Goal: Task Accomplishment & Management: Manage account settings

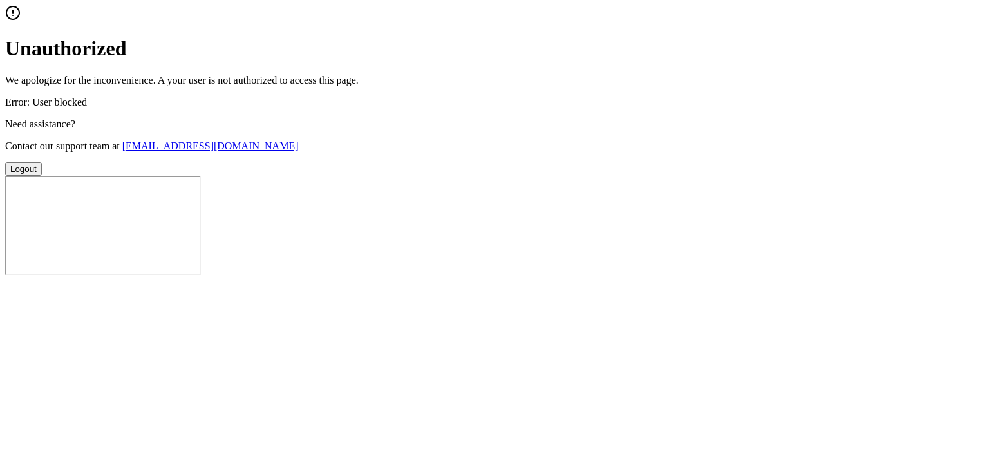
click at [42, 176] on button "Logout" at bounding box center [23, 169] width 37 height 14
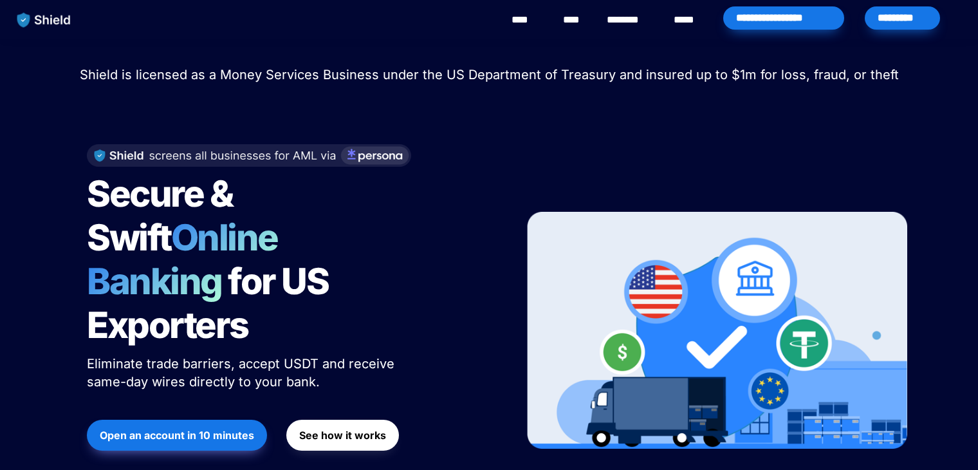
click at [874, 18] on div "*********" at bounding box center [902, 17] width 75 height 23
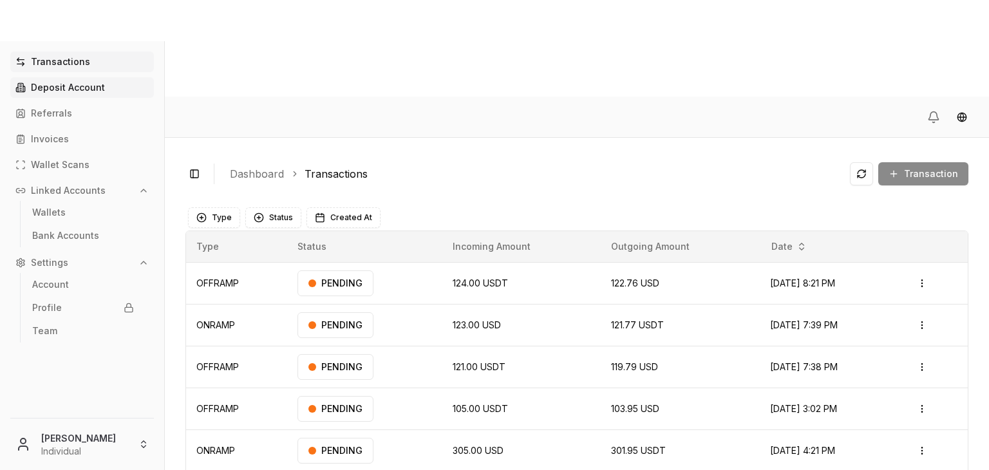
click at [95, 83] on p "Deposit Account" at bounding box center [68, 87] width 74 height 9
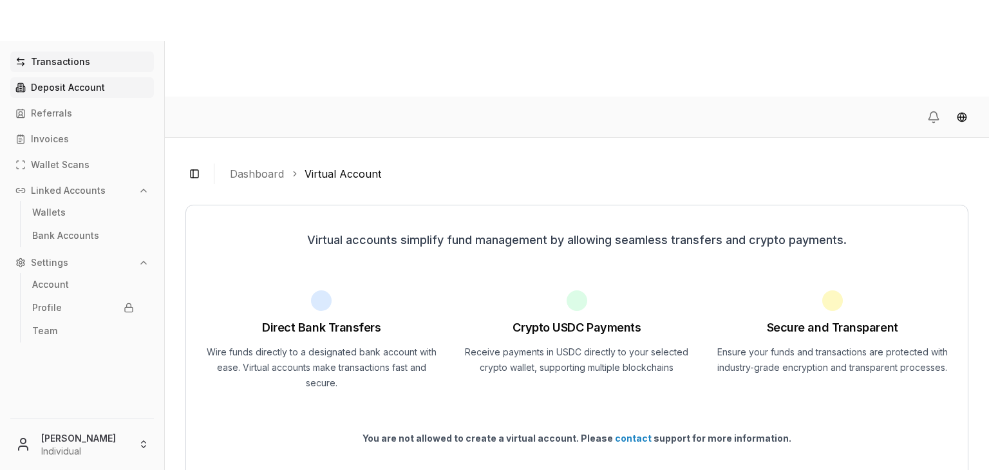
drag, startPoint x: 140, startPoint y: 73, endPoint x: 131, endPoint y: 62, distance: 14.2
click at [131, 62] on div "Transactions Deposit Account Referrals Invoices Wallet Scans Linked Accounts Wa…" at bounding box center [82, 226] width 164 height 351
click at [131, 62] on link "Transactions" at bounding box center [82, 61] width 144 height 21
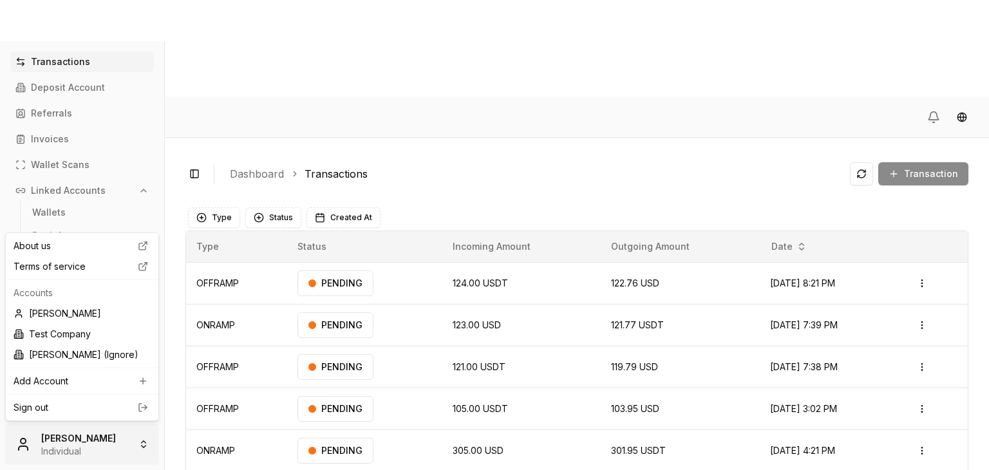
click at [75, 424] on html "Transactions Deposit Account Referrals Invoices Wallet Scans Linked Accounts Wa…" at bounding box center [494, 283] width 989 height 566
click at [441, 100] on html "Transactions Deposit Account Referrals Invoices Wallet Scans Linked Accounts Wa…" at bounding box center [494, 283] width 989 height 566
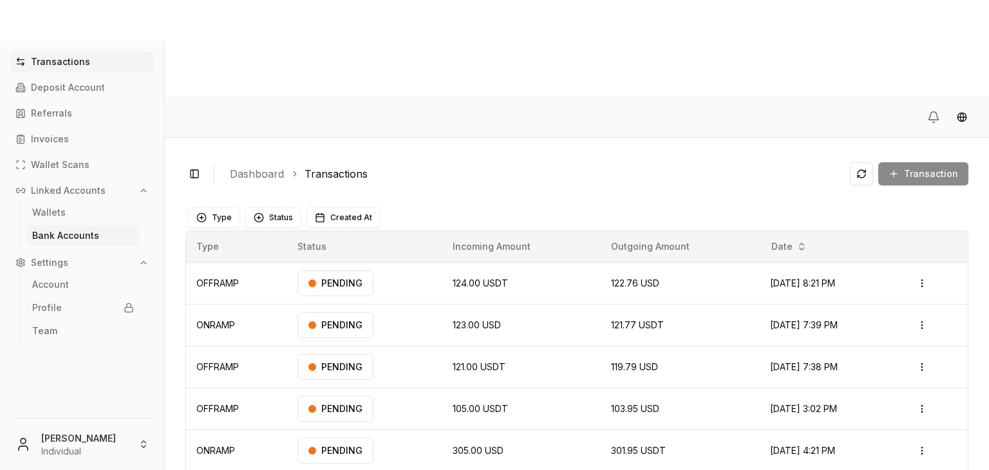
click at [83, 233] on p "Bank Accounts" at bounding box center [65, 235] width 67 height 9
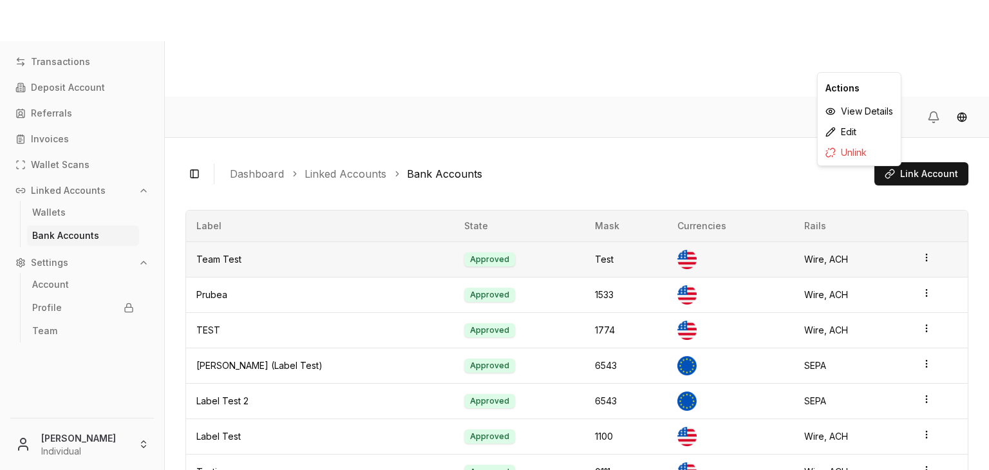
click at [921, 252] on icon "button" at bounding box center [926, 257] width 10 height 10
click at [843, 153] on div "Unlink" at bounding box center [859, 152] width 78 height 21
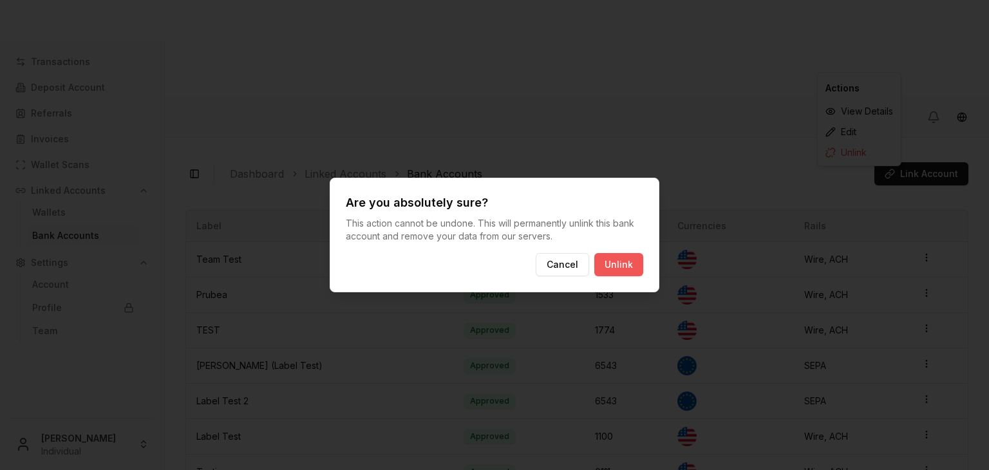
click at [614, 266] on button "Unlink" at bounding box center [618, 264] width 49 height 23
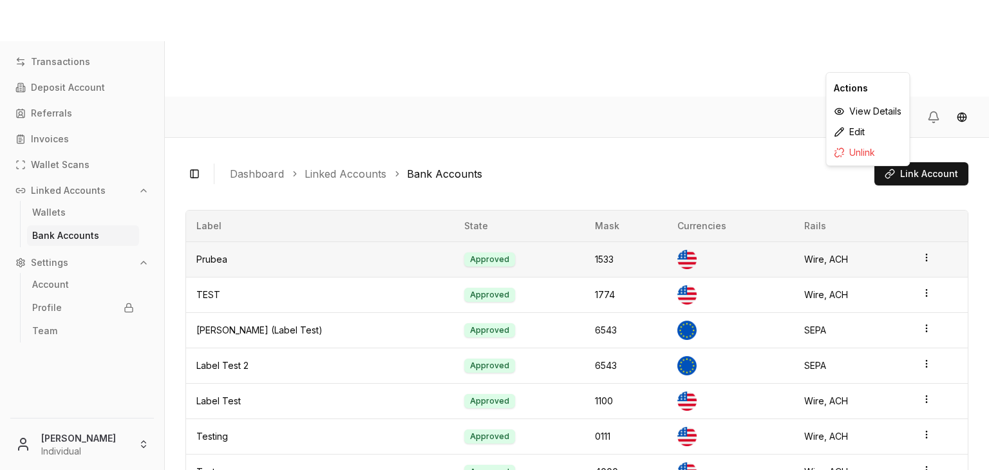
click at [924, 252] on icon "button" at bounding box center [926, 257] width 10 height 10
click at [849, 131] on div "Edit" at bounding box center [867, 132] width 78 height 21
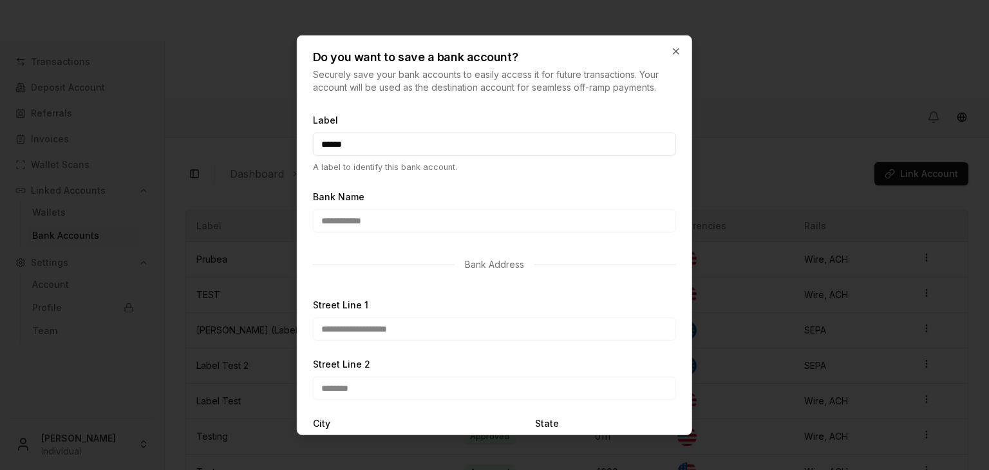
click at [401, 147] on input "******" at bounding box center [494, 144] width 363 height 23
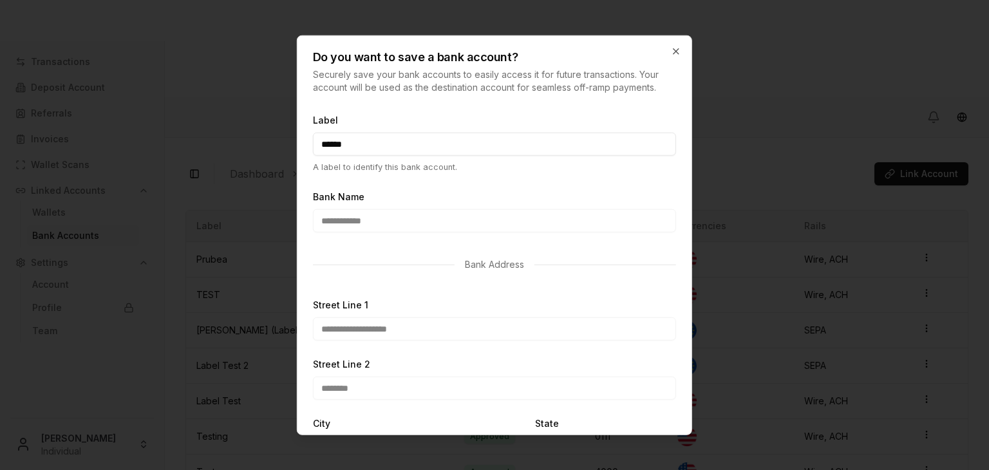
click at [401, 147] on input "******" at bounding box center [494, 144] width 363 height 23
drag, startPoint x: 415, startPoint y: 140, endPoint x: 288, endPoint y: 140, distance: 126.2
click at [288, 140] on body "Transactions Deposit Account Referrals Invoices Wallet Scans Linked Accounts Wa…" at bounding box center [494, 283] width 989 height 566
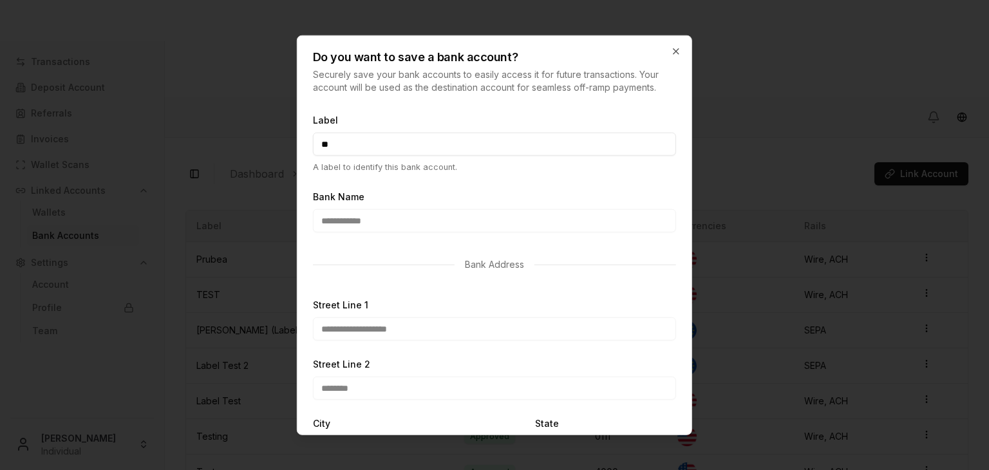
type input "*"
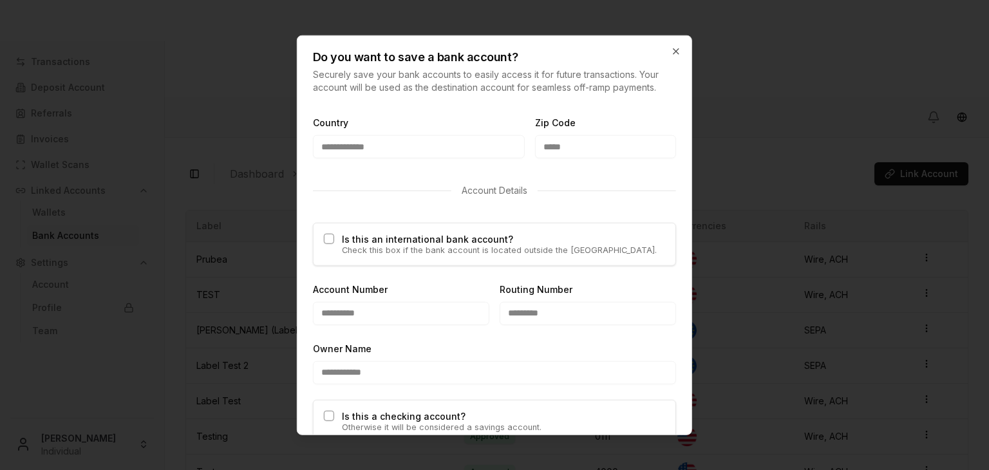
scroll to position [767, 0]
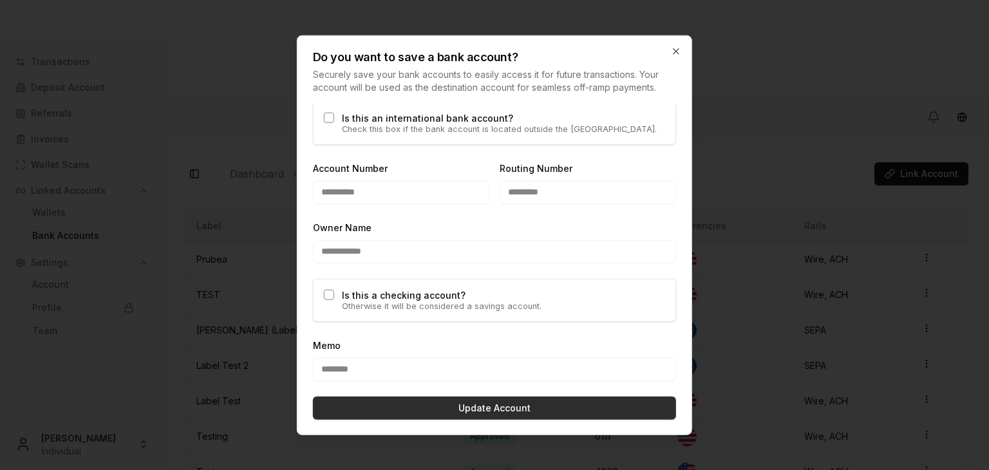
type input "**********"
click at [501, 407] on button "Update Account" at bounding box center [494, 408] width 363 height 23
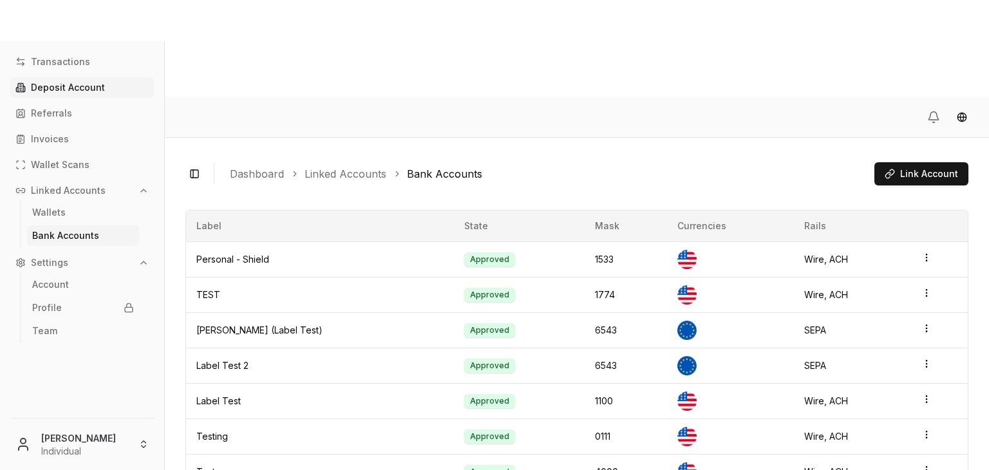
click at [82, 80] on link "Deposit Account" at bounding box center [82, 87] width 144 height 21
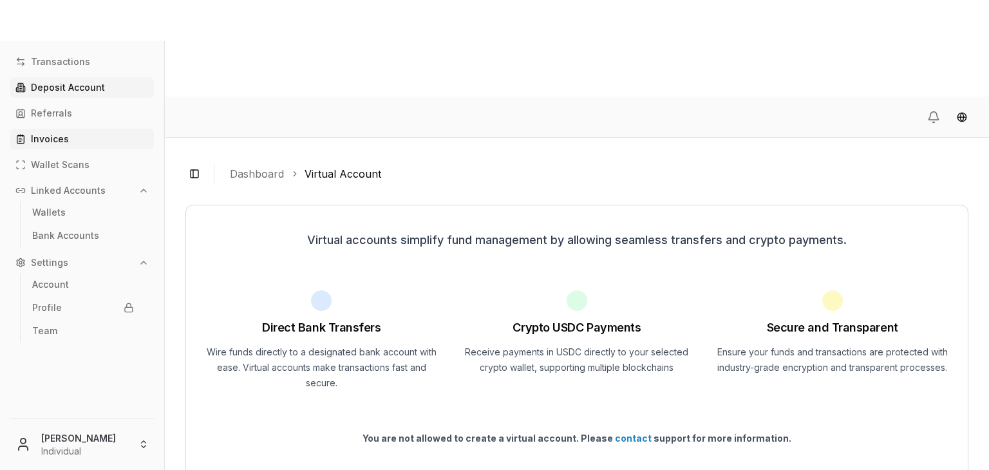
click at [65, 129] on link "Invoices" at bounding box center [82, 139] width 144 height 21
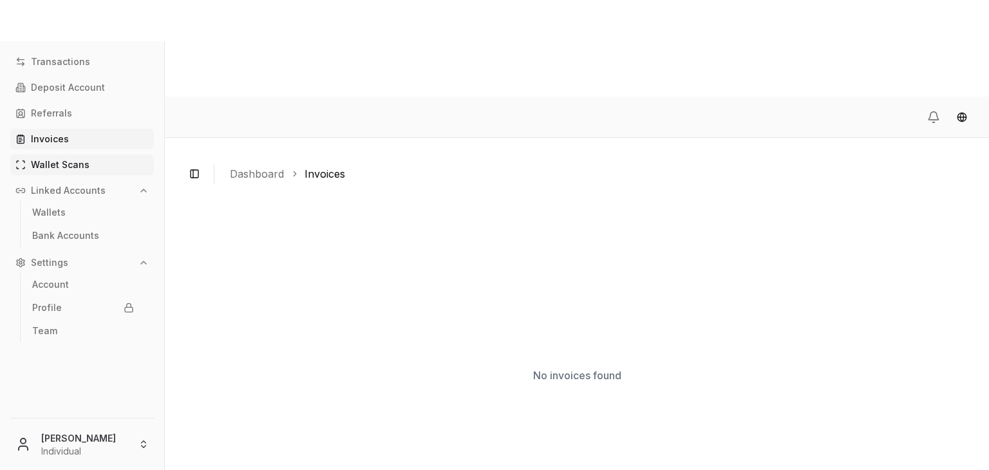
click at [95, 168] on link "Wallet Scans" at bounding box center [82, 164] width 144 height 21
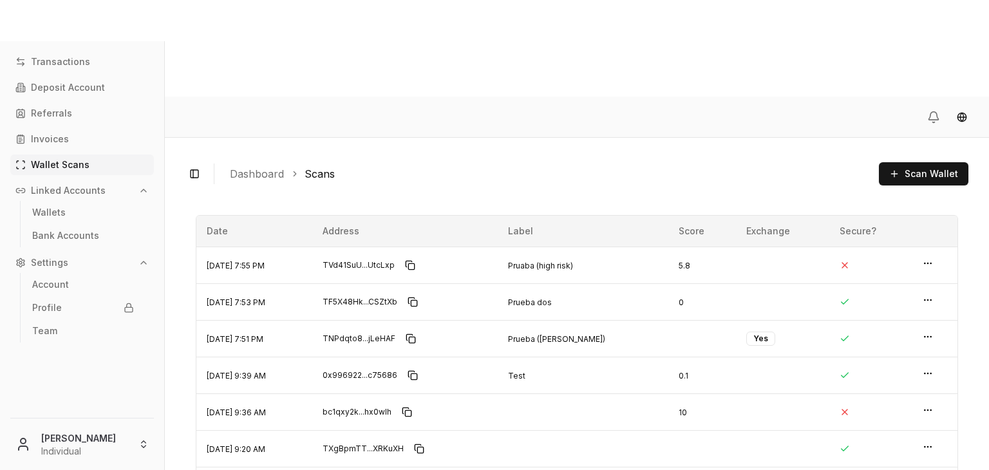
click at [145, 153] on div "Transactions Deposit Account Referrals Invoices Wallet Scans Linked Accounts Wa…" at bounding box center [82, 226] width 164 height 351
click at [47, 454] on html "Transactions Deposit Account Referrals Invoices Wallet Scans Linked Accounts Wa…" at bounding box center [494, 283] width 989 height 566
click at [70, 454] on html "Transactions Deposit Account Referrals Invoices Wallet Scans Linked Accounts Wa…" at bounding box center [494, 283] width 989 height 566
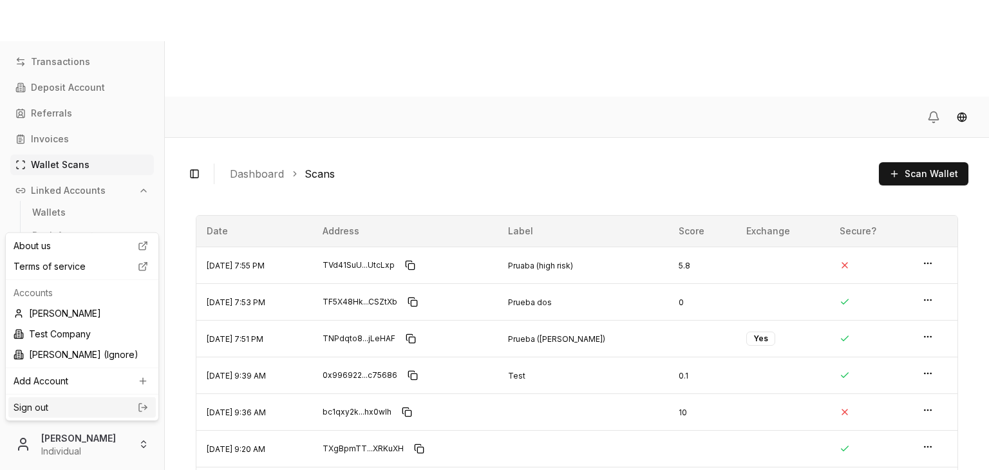
click at [133, 401] on link "Sign out" at bounding box center [82, 407] width 137 height 13
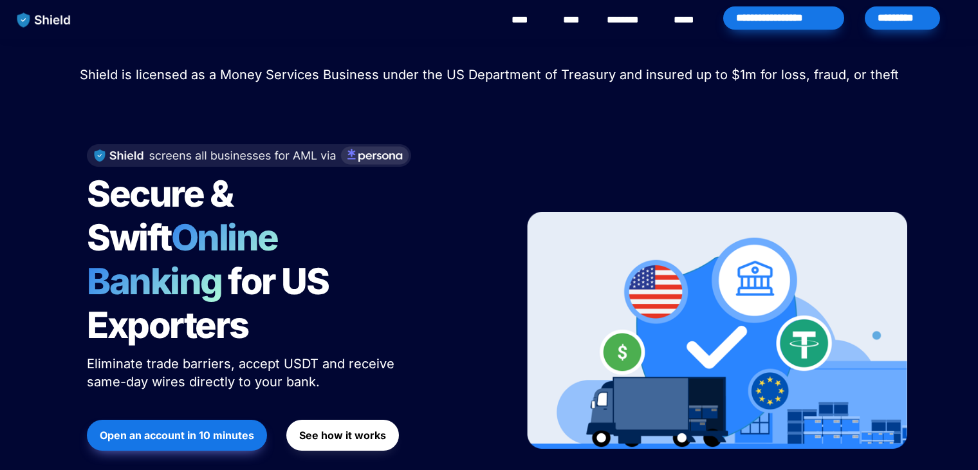
click at [881, 21] on div "*********" at bounding box center [902, 17] width 75 height 23
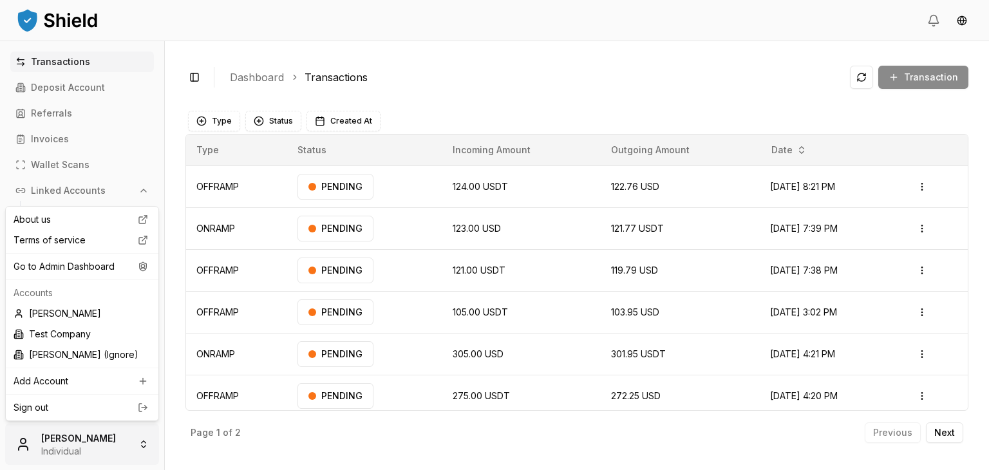
click at [76, 451] on html "Transactions Deposit Account Referrals Invoices Wallet Scans Linked Accounts Wa…" at bounding box center [494, 283] width 989 height 566
click at [114, 258] on div "Go to Admin Dashboard" at bounding box center [81, 266] width 147 height 21
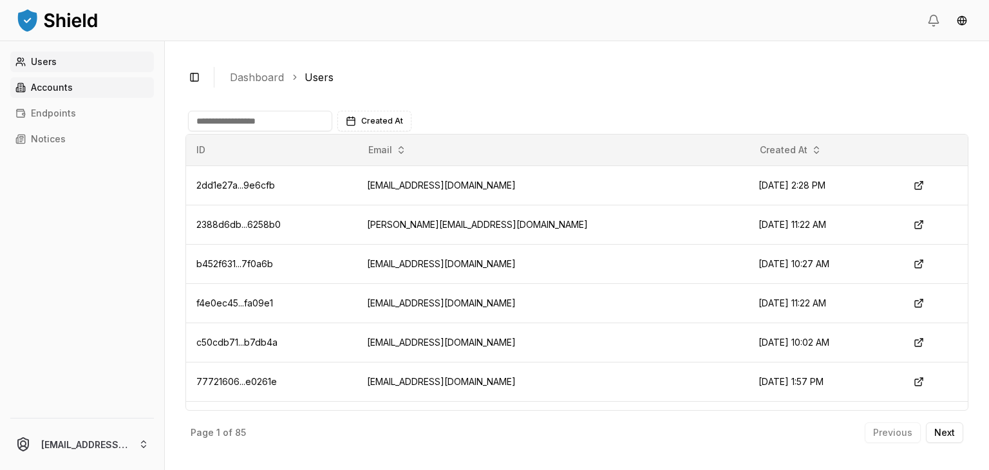
click at [75, 86] on link "Accounts" at bounding box center [82, 87] width 144 height 21
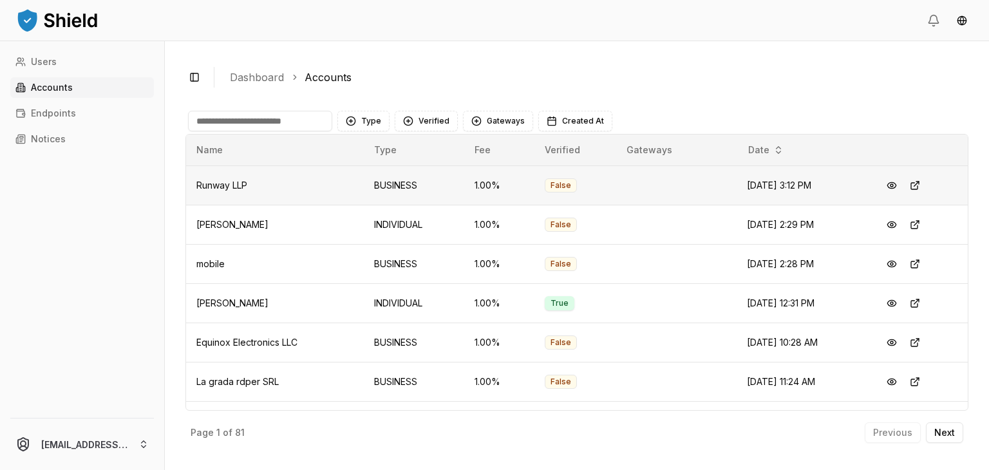
scroll to position [68, 0]
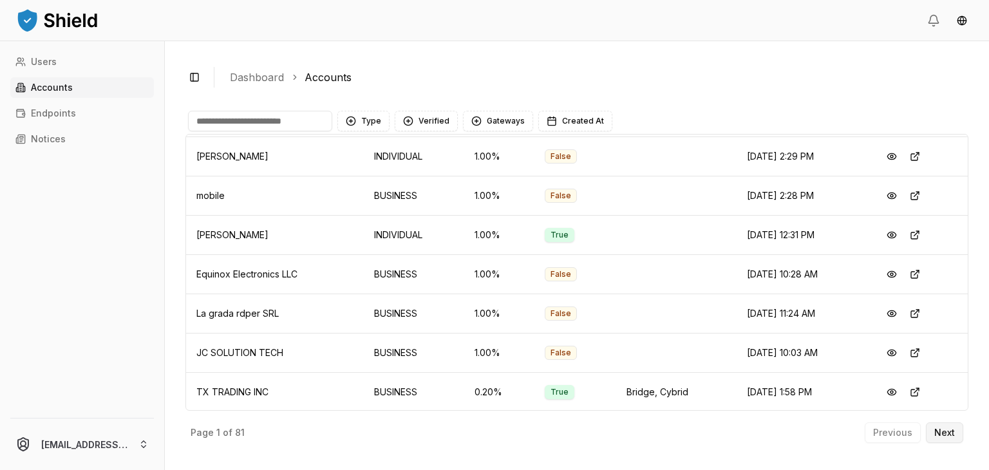
click at [935, 431] on p "Next" at bounding box center [944, 432] width 21 height 9
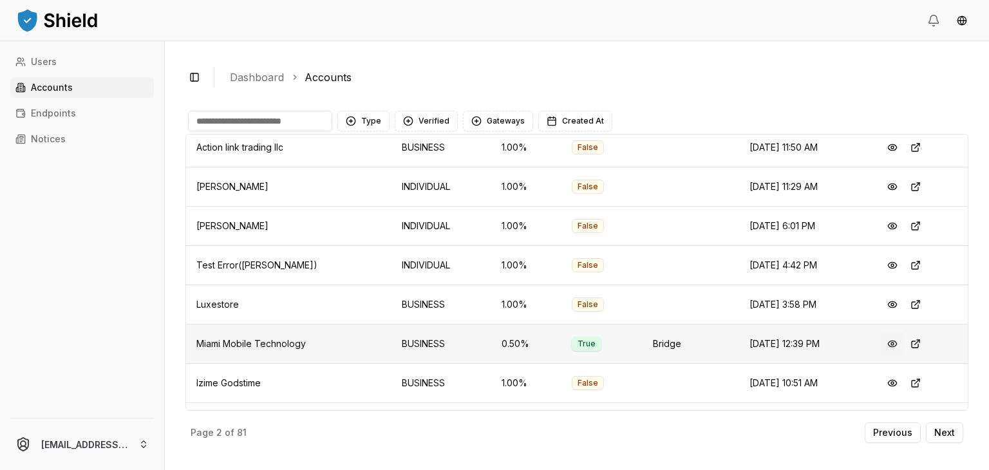
scroll to position [68, 0]
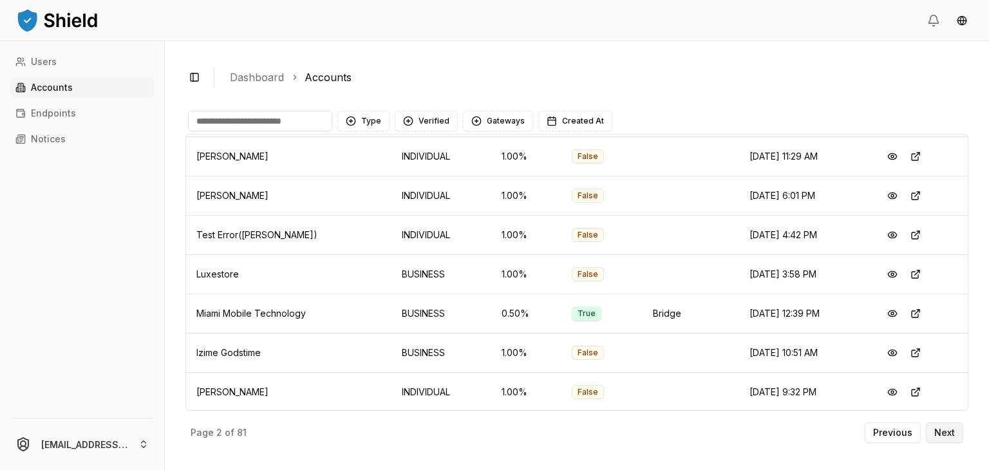
click at [938, 426] on button "Next" at bounding box center [944, 432] width 37 height 21
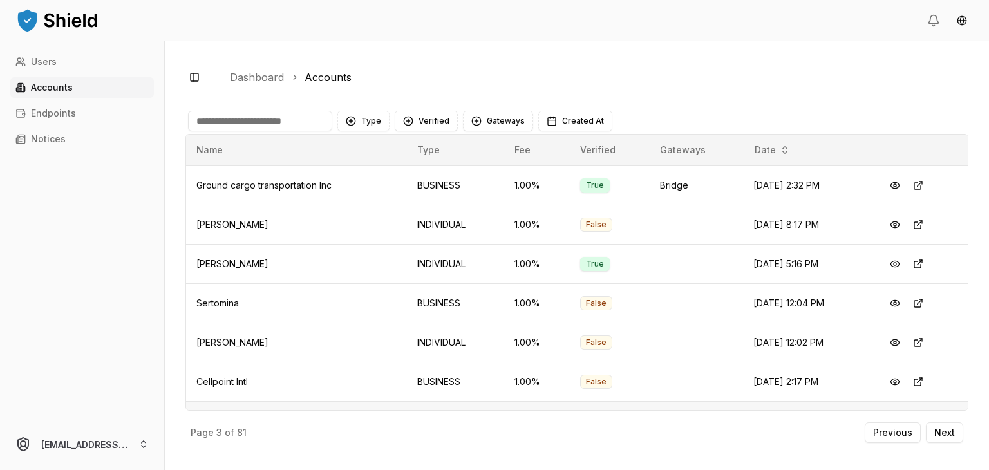
scroll to position [68, 0]
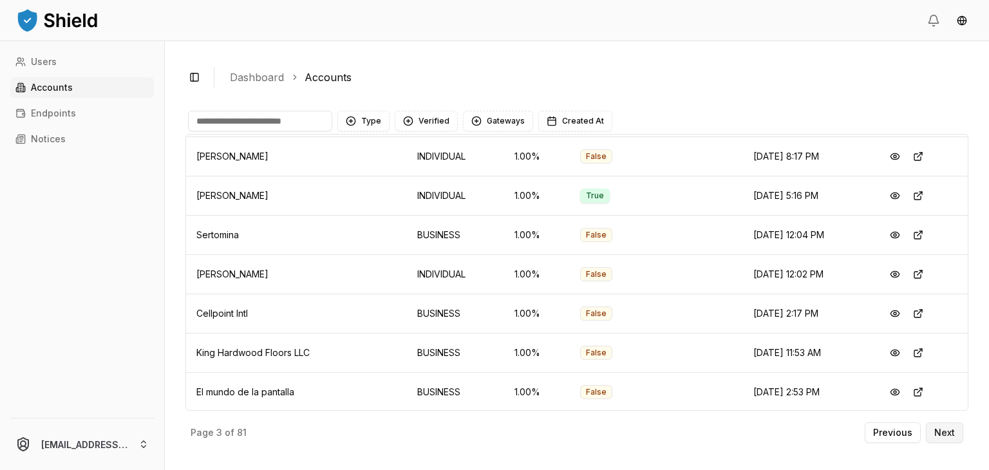
click at [942, 436] on p "Next" at bounding box center [944, 432] width 21 height 9
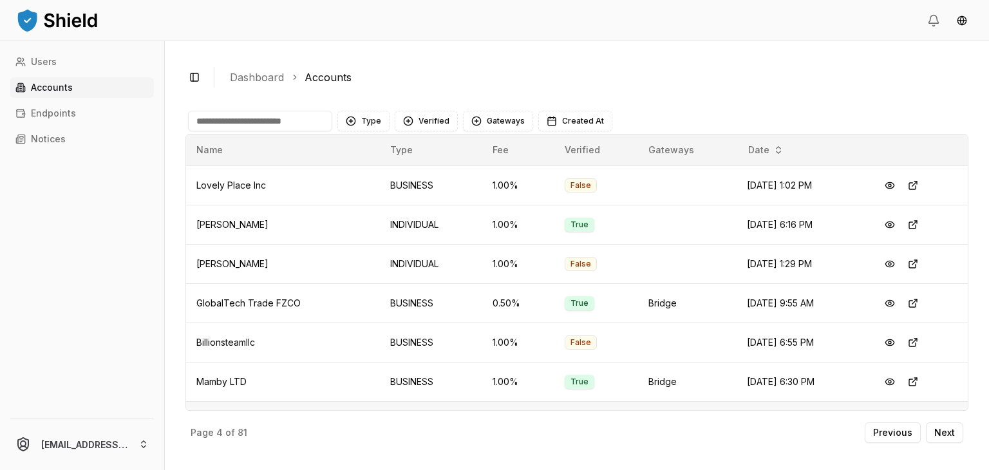
scroll to position [68, 0]
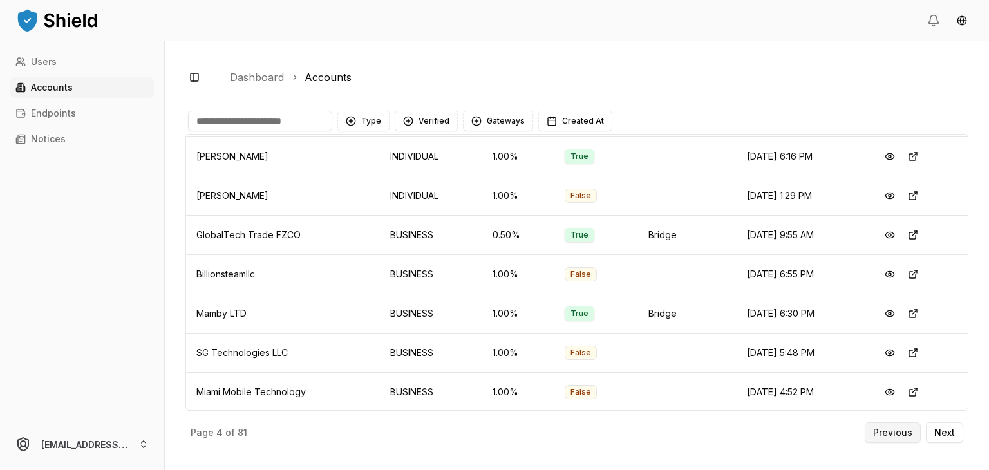
click at [898, 435] on p "Previous" at bounding box center [892, 432] width 39 height 9
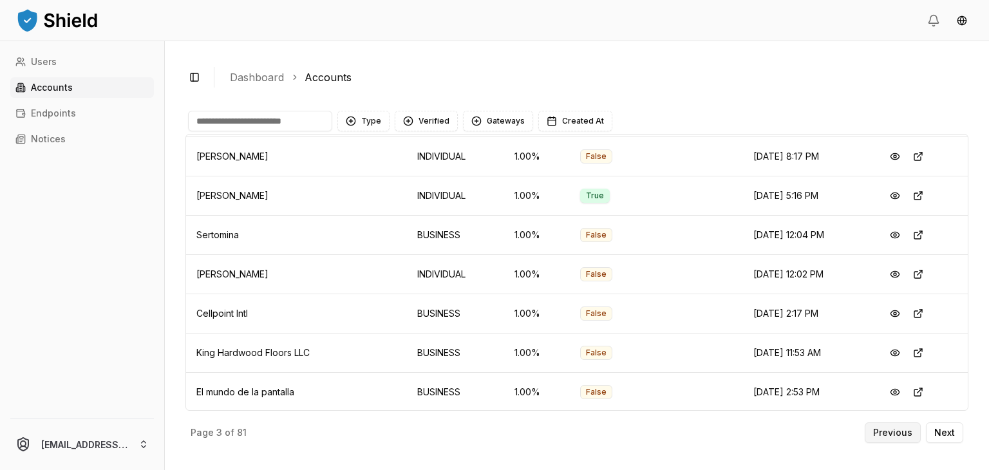
click at [898, 435] on p "Previous" at bounding box center [892, 432] width 39 height 9
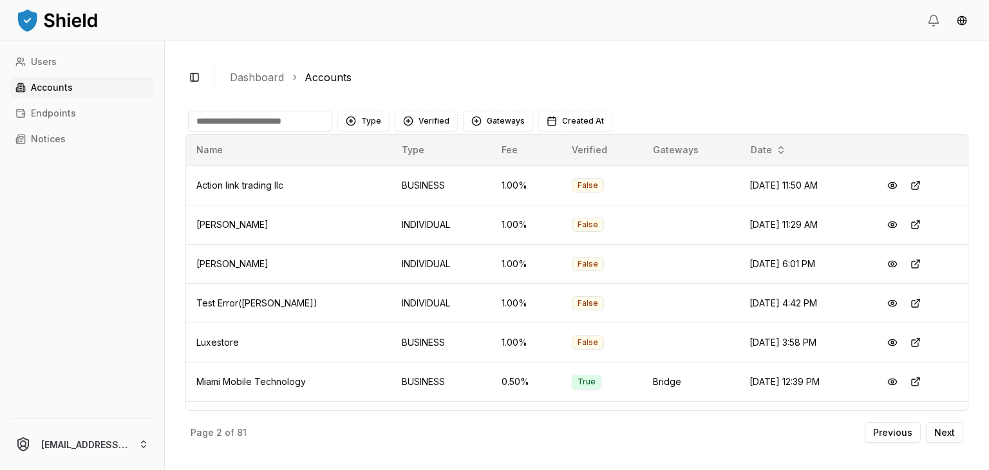
click at [254, 117] on input at bounding box center [260, 121] width 144 height 21
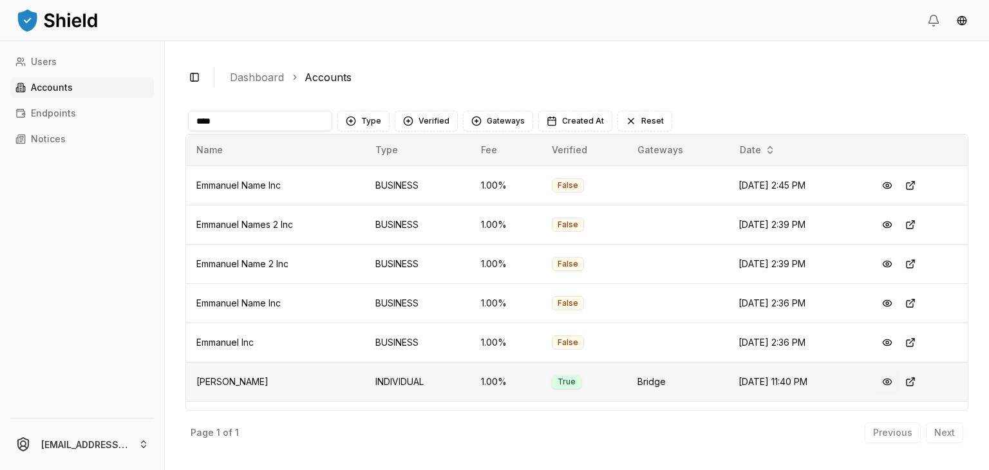
type input "****"
click at [893, 379] on button at bounding box center [886, 381] width 23 height 23
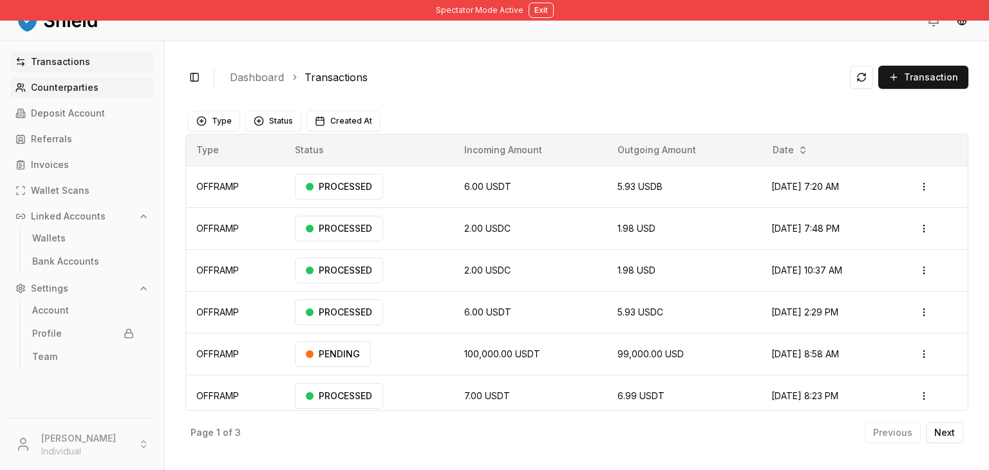
click at [107, 93] on link "Counterparties" at bounding box center [82, 87] width 144 height 21
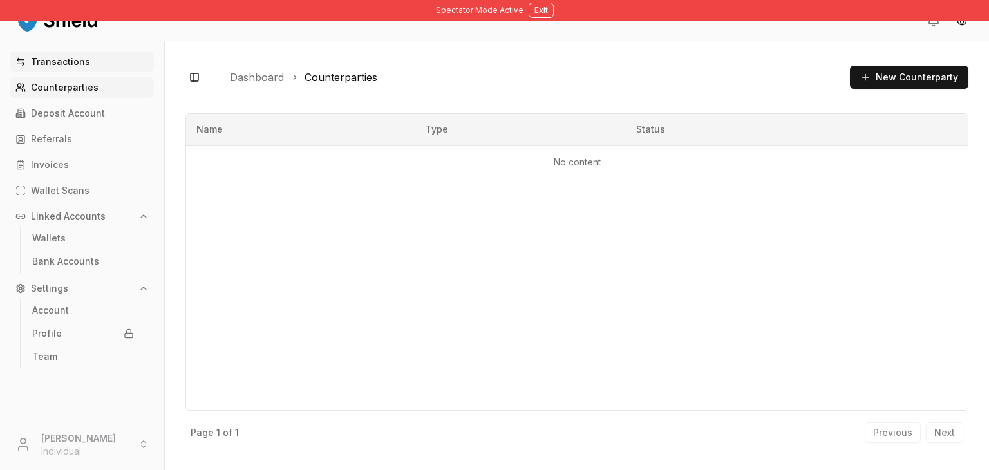
click at [102, 66] on link "Transactions" at bounding box center [82, 61] width 144 height 21
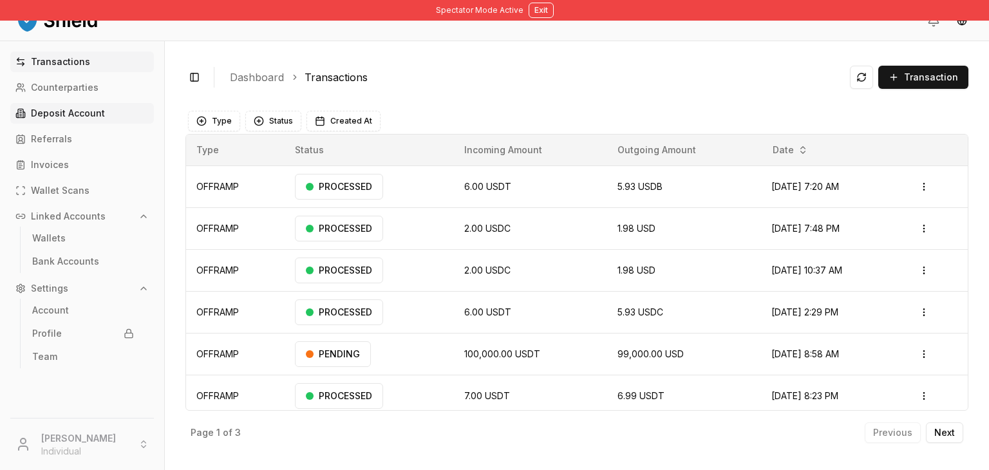
click at [53, 111] on p "Deposit Account" at bounding box center [68, 113] width 74 height 9
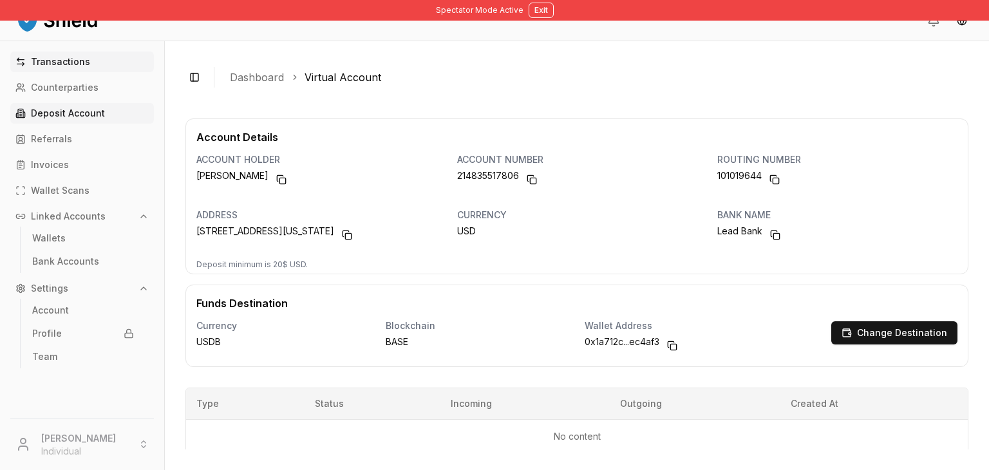
click at [91, 58] on link "Transactions" at bounding box center [82, 61] width 144 height 21
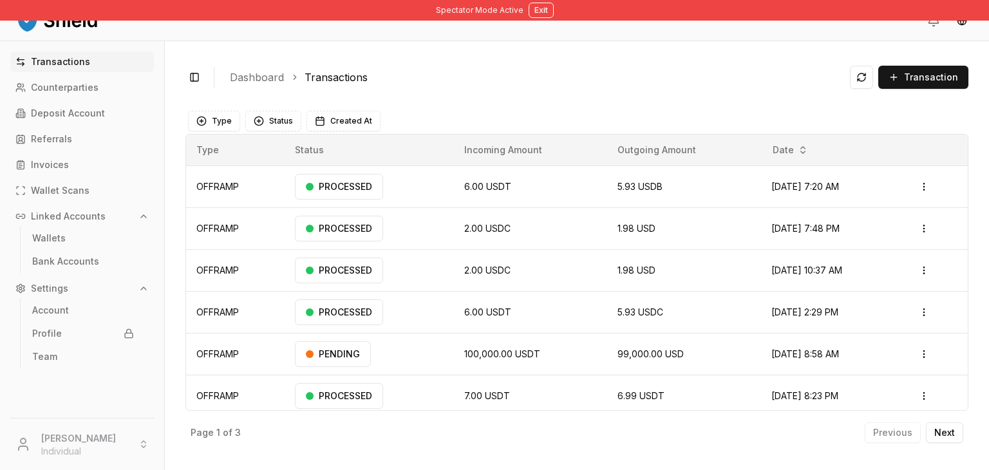
click at [523, 136] on th "Incoming Amount" at bounding box center [530, 150] width 153 height 31
click at [915, 73] on span "Transaction" at bounding box center [931, 77] width 54 height 13
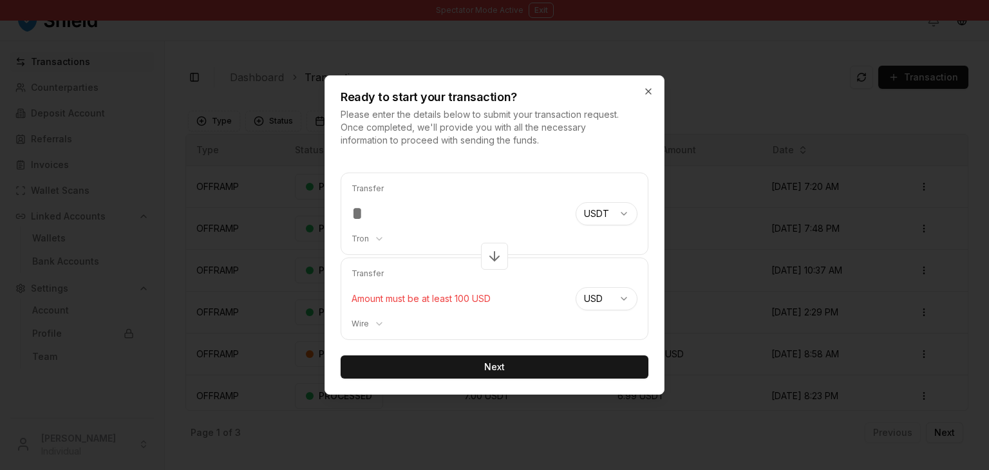
type input "*"
click at [409, 368] on button "Next" at bounding box center [495, 366] width 308 height 23
click at [429, 367] on button "Next" at bounding box center [495, 366] width 308 height 23
click at [505, 366] on button "Next" at bounding box center [495, 366] width 308 height 23
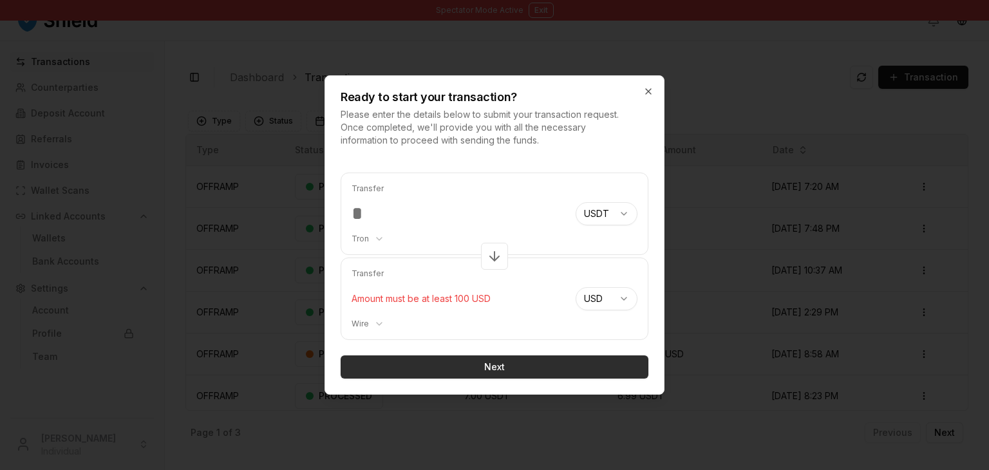
click at [505, 366] on button "Next" at bounding box center [495, 366] width 308 height 23
click at [433, 213] on input "***" at bounding box center [458, 213] width 214 height 23
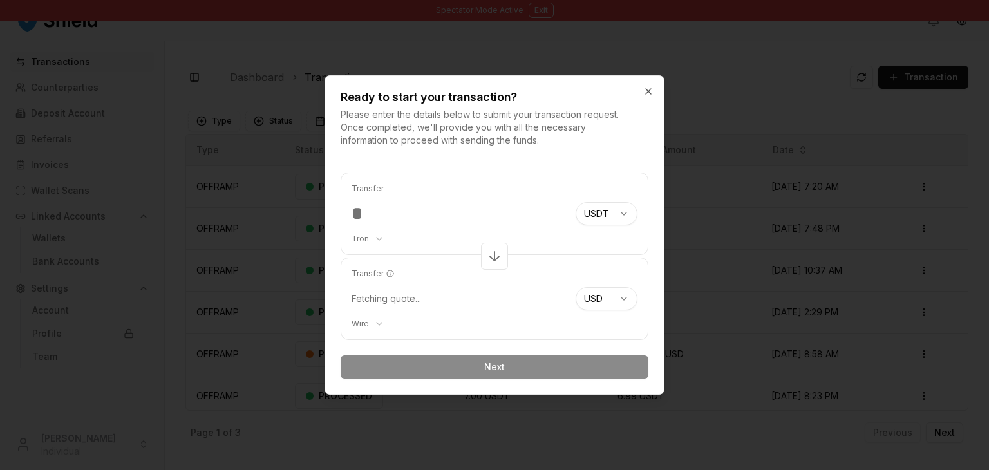
type input "***"
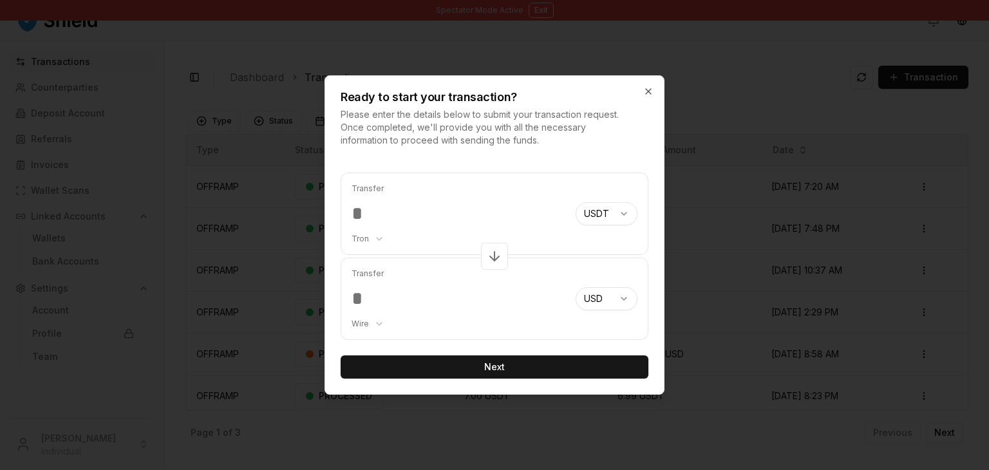
type input "******"
type input "***"
click at [465, 364] on button "Next" at bounding box center [495, 366] width 308 height 23
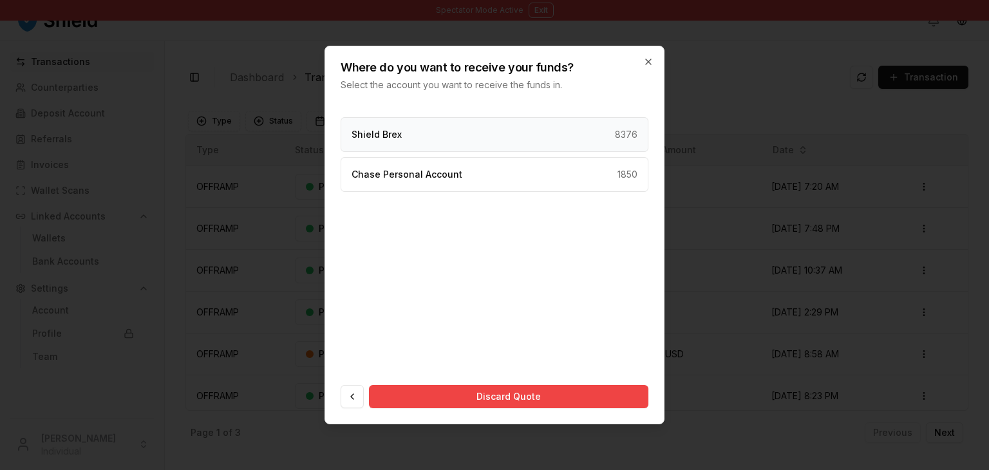
click at [440, 131] on div "Shield Brex 8376" at bounding box center [495, 134] width 308 height 35
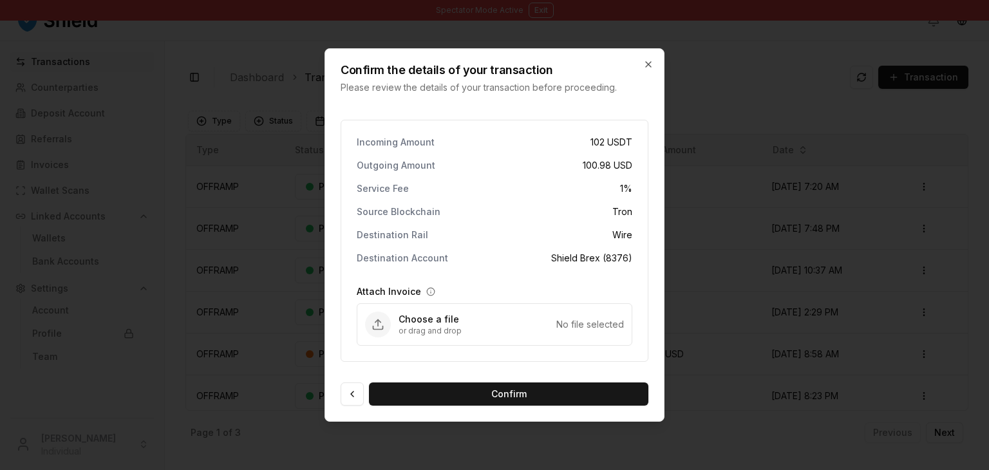
click at [442, 328] on p "or drag and drop" at bounding box center [477, 331] width 158 height 10
click at [503, 333] on p "or drag and drop" at bounding box center [477, 331] width 158 height 10
type input "**********"
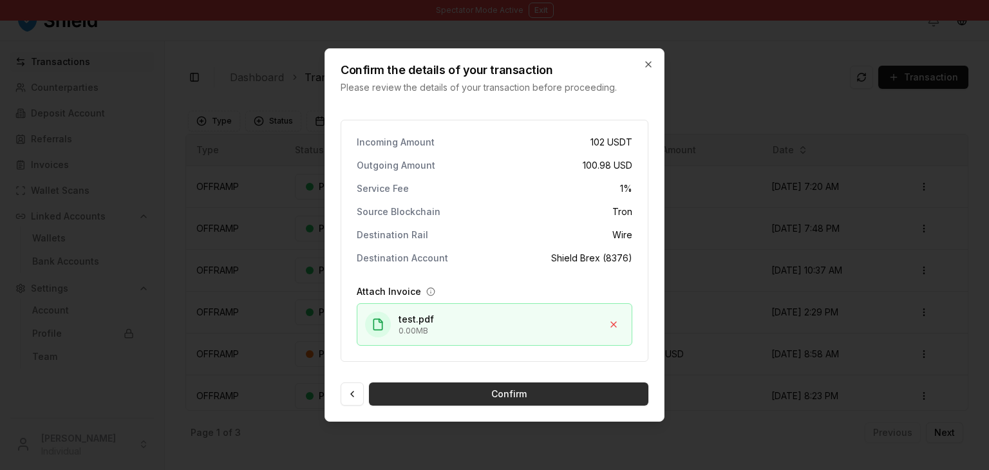
click at [436, 397] on button "Confirm" at bounding box center [508, 393] width 279 height 23
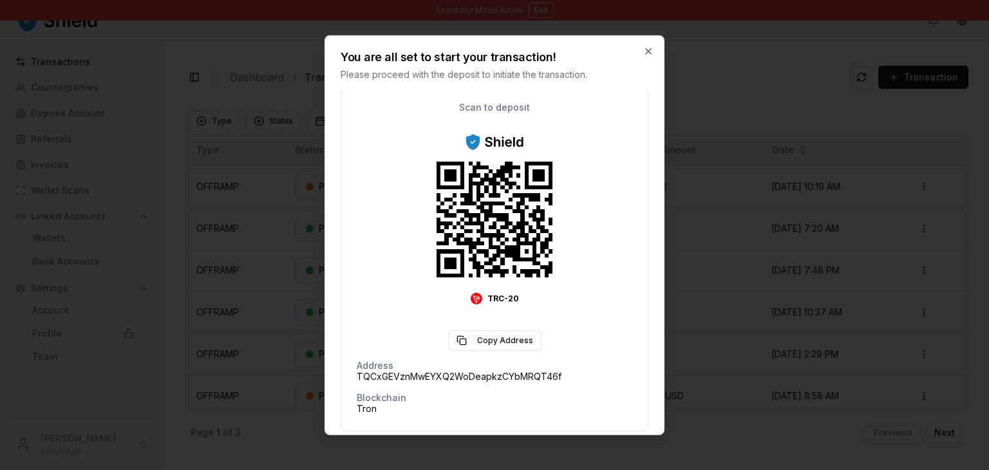
scroll to position [189, 0]
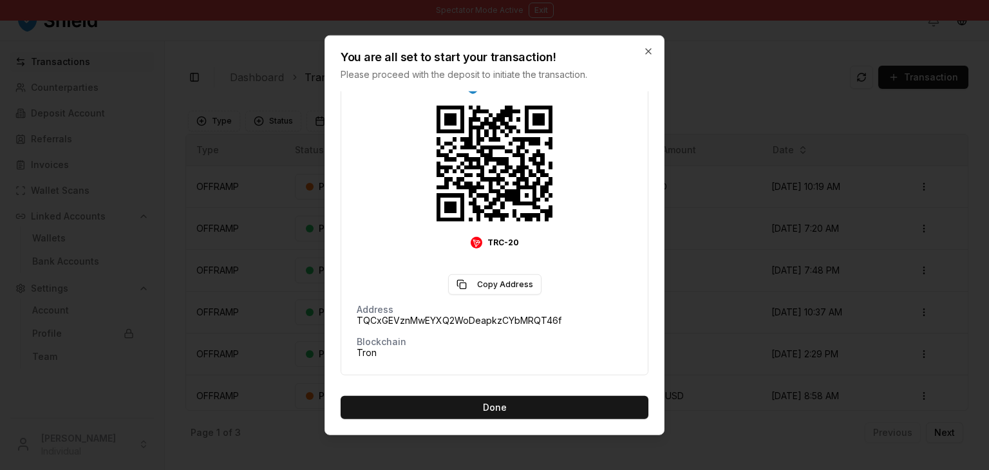
click at [436, 397] on button "Done" at bounding box center [495, 407] width 308 height 23
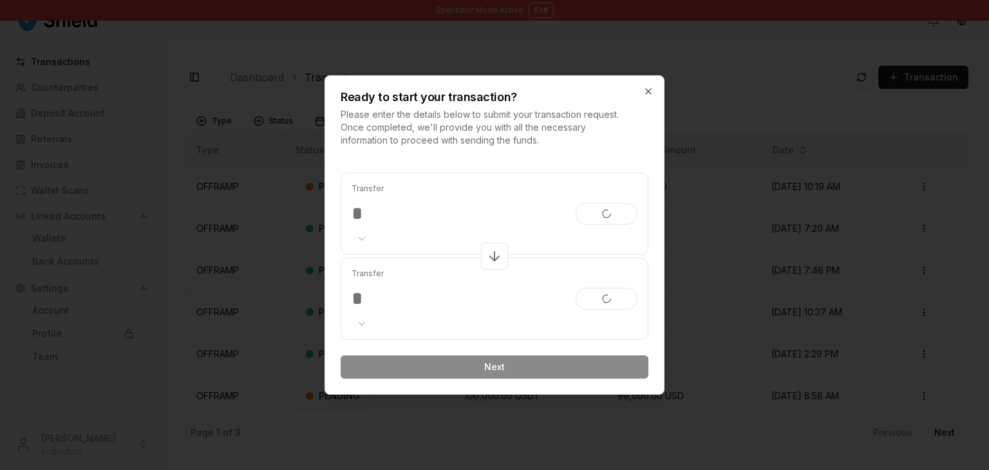
scroll to position [0, 0]
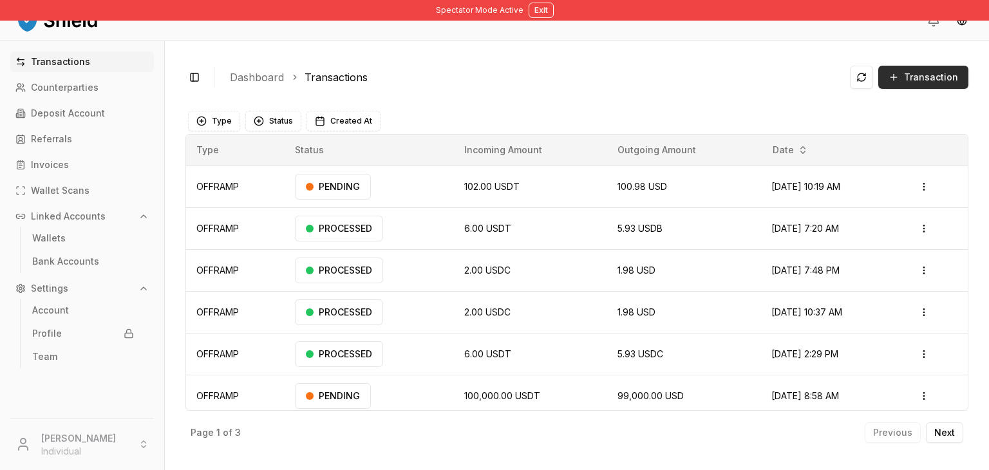
click at [919, 75] on span "Transaction" at bounding box center [931, 77] width 54 height 13
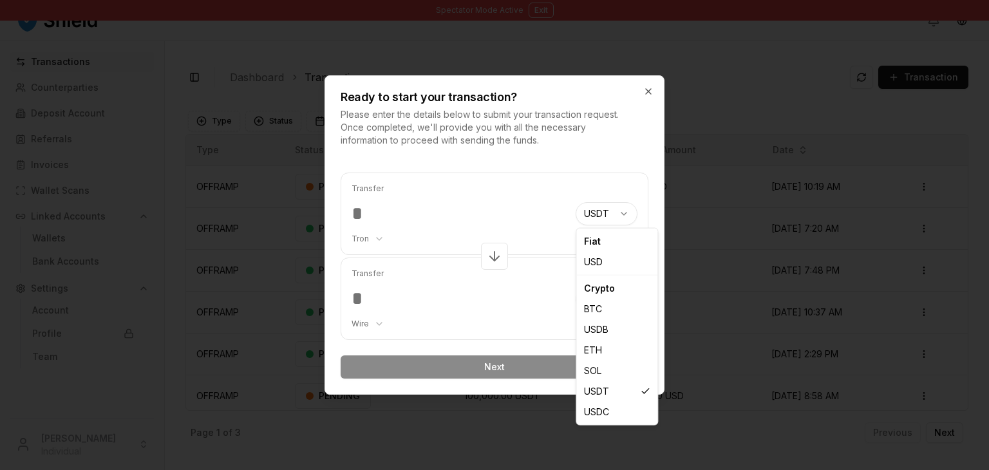
select select "***"
click at [599, 258] on body "Spectator Mode Active Exit Transactions Counterparties Deposit Account Referral…" at bounding box center [494, 283] width 989 height 566
select select "****"
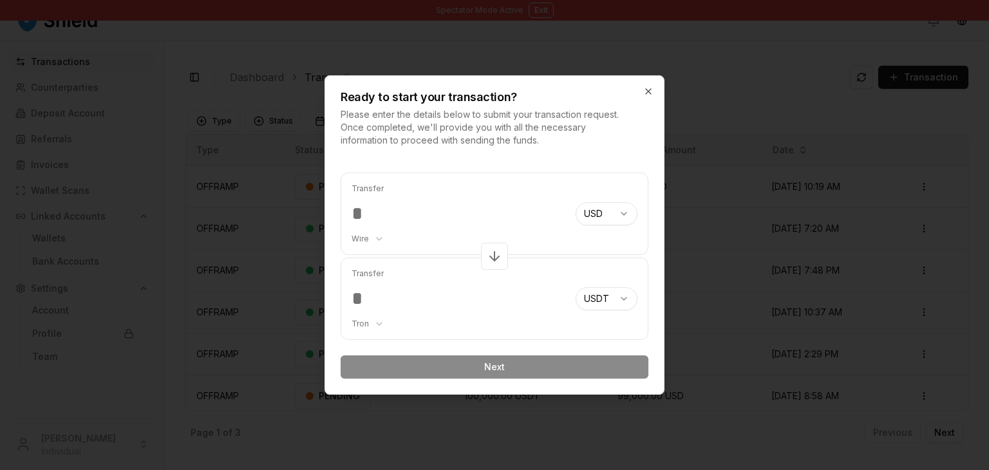
click at [599, 258] on div "Transfer Tron ******** ******** **** ******* USDT *** **** *** *** **** ****" at bounding box center [495, 298] width 308 height 82
click at [400, 221] on input "number" at bounding box center [458, 213] width 214 height 23
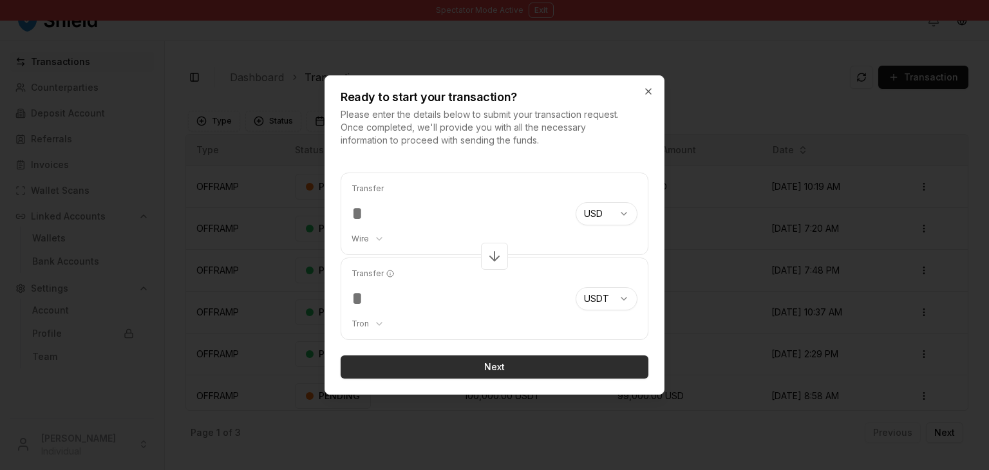
type input "***"
click at [409, 367] on button "Next" at bounding box center [495, 366] width 308 height 23
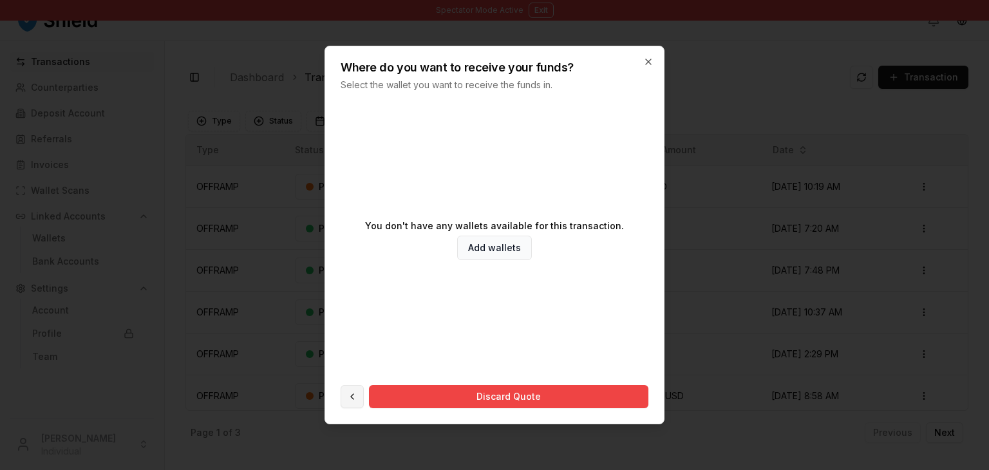
click at [354, 388] on button at bounding box center [352, 396] width 23 height 23
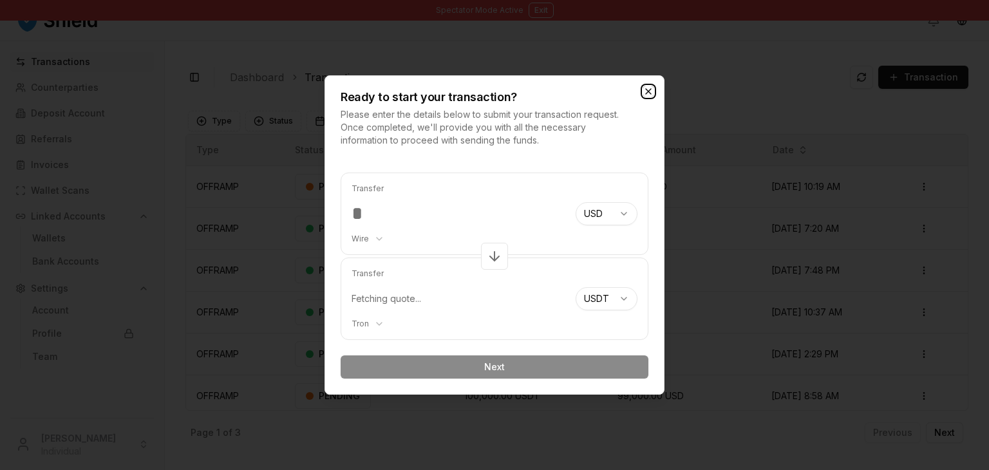
click at [646, 88] on icon "button" at bounding box center [648, 91] width 10 height 10
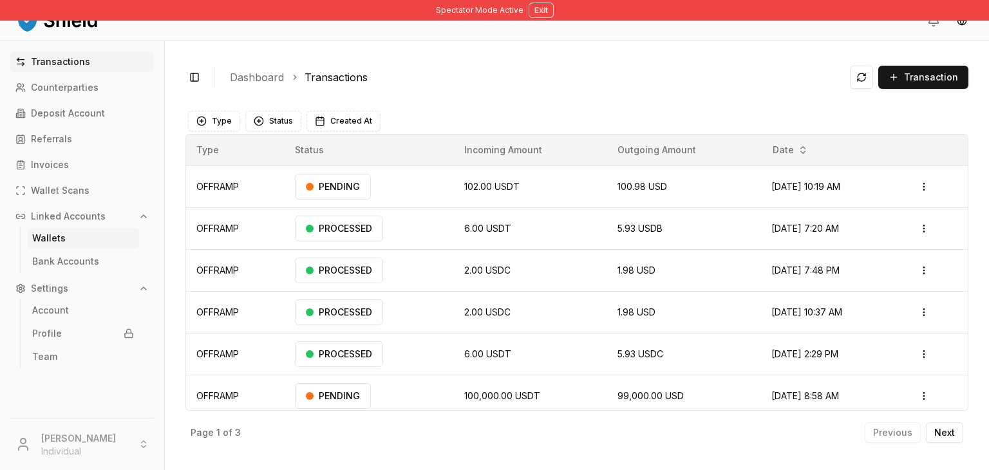
click at [48, 242] on p "Wallets" at bounding box center [48, 238] width 33 height 9
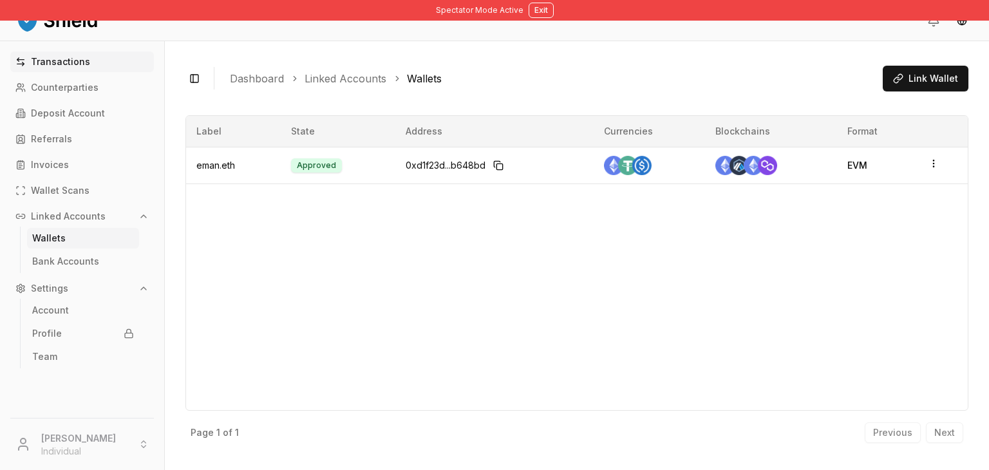
click at [98, 56] on link "Transactions" at bounding box center [82, 61] width 144 height 21
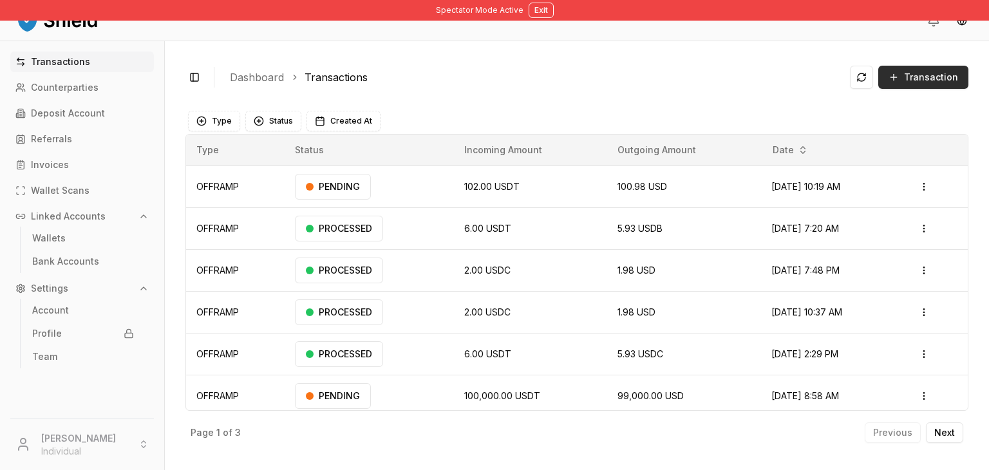
click at [903, 75] on button "Transaction" at bounding box center [923, 77] width 90 height 23
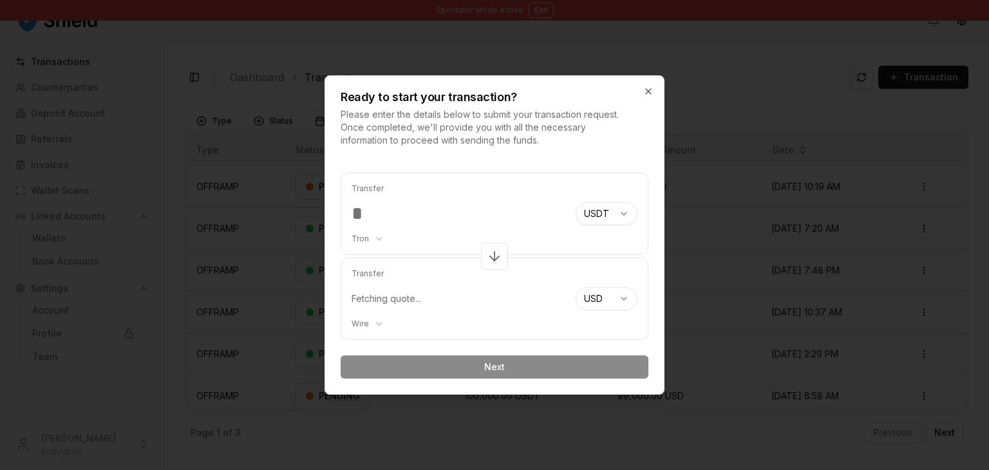
type input "***"
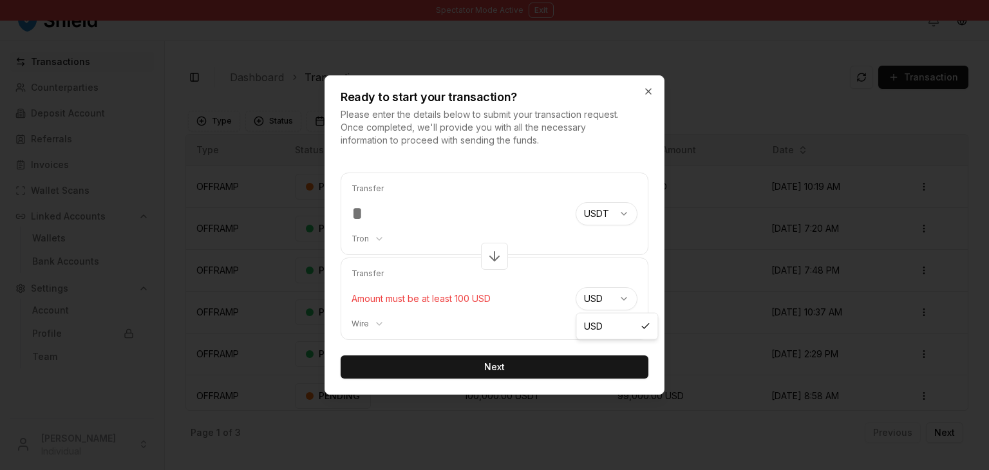
click at [605, 292] on body "Spectator Mode Active Exit Transactions Counterparties Deposit Account Referral…" at bounding box center [494, 283] width 989 height 566
click at [602, 214] on body "Spectator Mode Active Exit Transactions Counterparties Deposit Account Referral…" at bounding box center [494, 283] width 989 height 566
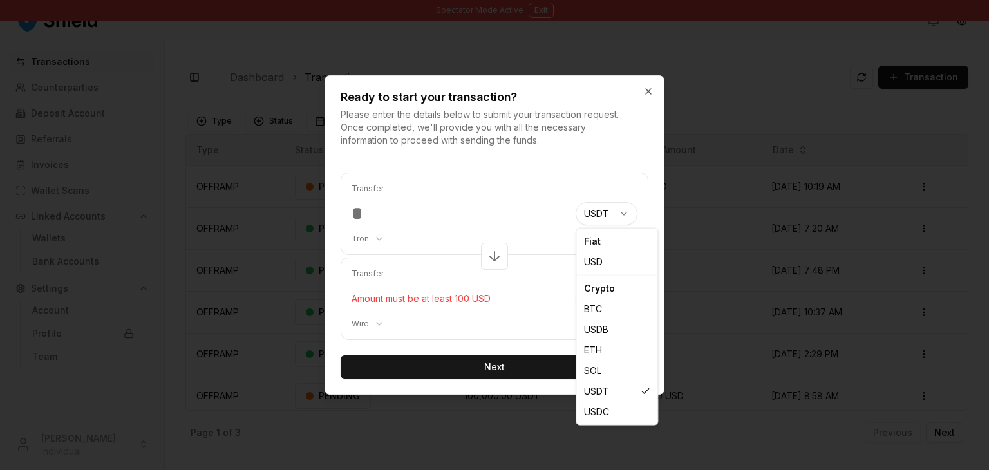
click at [595, 216] on body "Spectator Mode Active Exit Transactions Counterparties Deposit Account Referral…" at bounding box center [494, 283] width 989 height 566
select select "***"
select select "****"
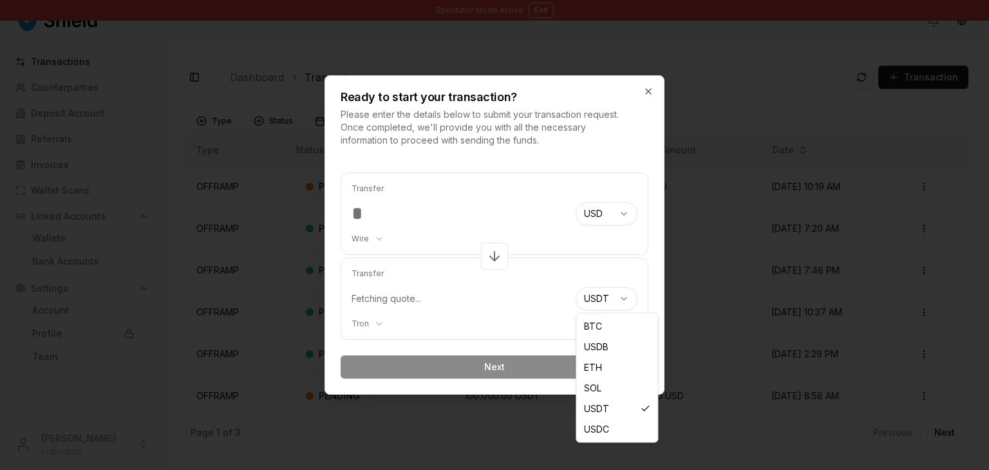
click at [589, 289] on body "Spectator Mode Active Exit Transactions Counterparties Deposit Account Referral…" at bounding box center [494, 283] width 989 height 566
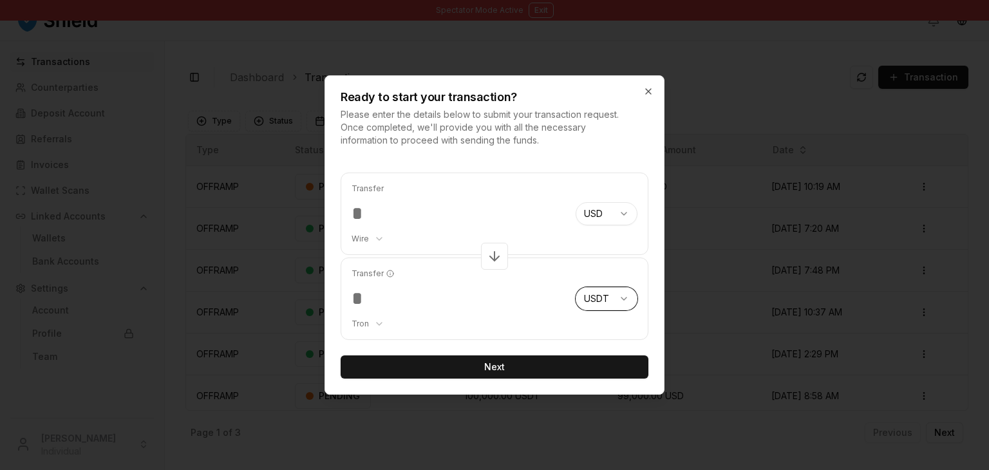
click at [525, 218] on body "Spectator Mode Active Exit Transactions Counterparties Deposit Account Referral…" at bounding box center [494, 283] width 989 height 566
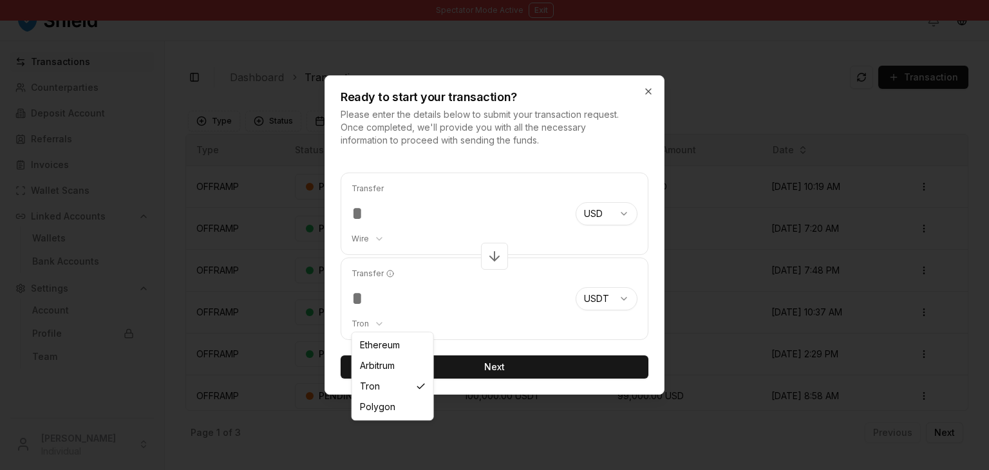
click at [357, 326] on body "Spectator Mode Active Exit Transactions Counterparties Deposit Account Referral…" at bounding box center [494, 283] width 989 height 566
select select "********"
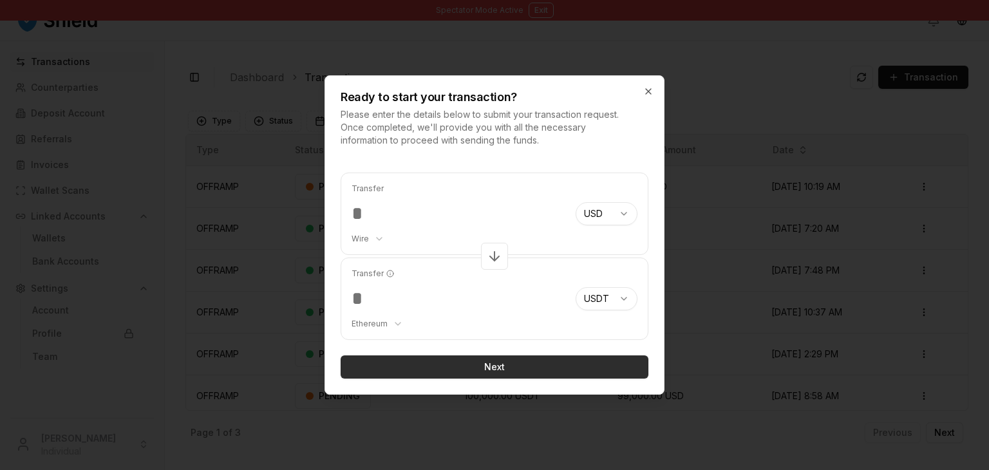
click at [415, 364] on button "Next" at bounding box center [495, 366] width 308 height 23
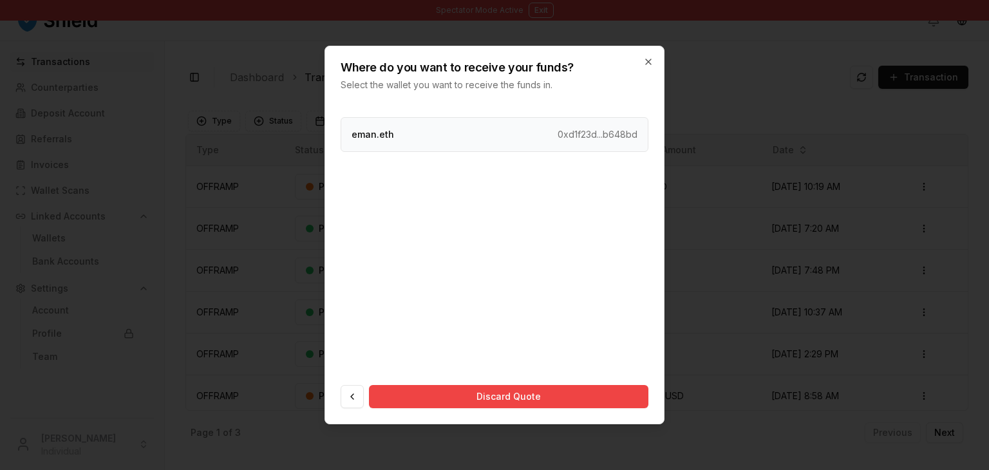
click at [446, 145] on div "eman.eth 0xd1f23d...b648bd" at bounding box center [495, 134] width 308 height 35
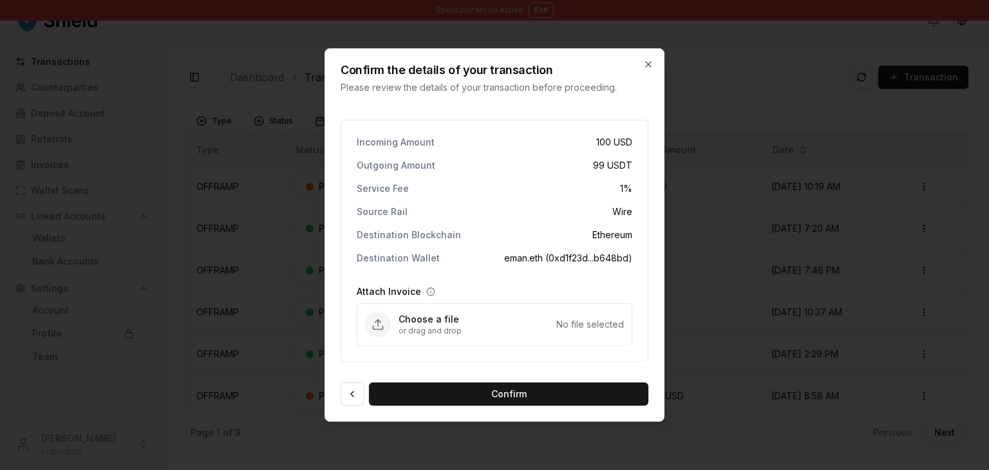
click at [435, 321] on p "Choose a file" at bounding box center [477, 319] width 158 height 13
type input "**********"
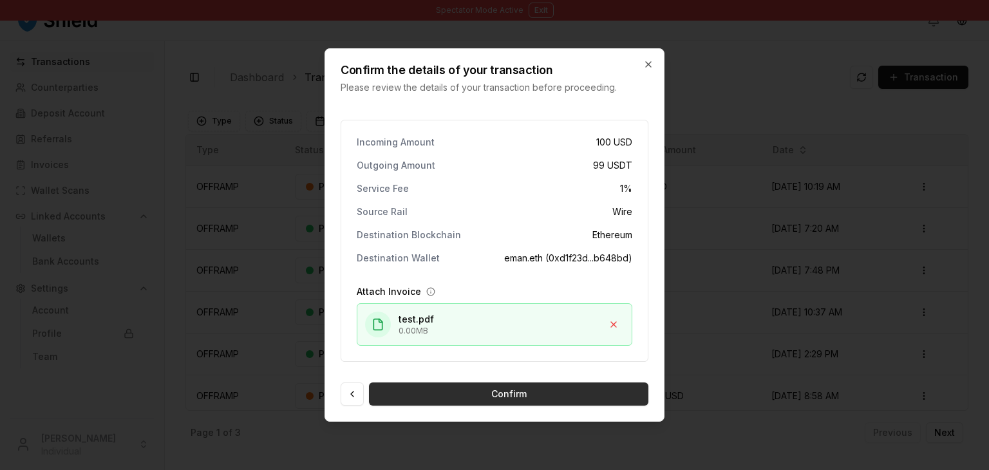
click at [453, 395] on button "Confirm" at bounding box center [508, 393] width 279 height 23
click at [511, 402] on button "Confirm" at bounding box center [508, 393] width 279 height 23
click at [452, 394] on button "Confirm" at bounding box center [508, 393] width 279 height 23
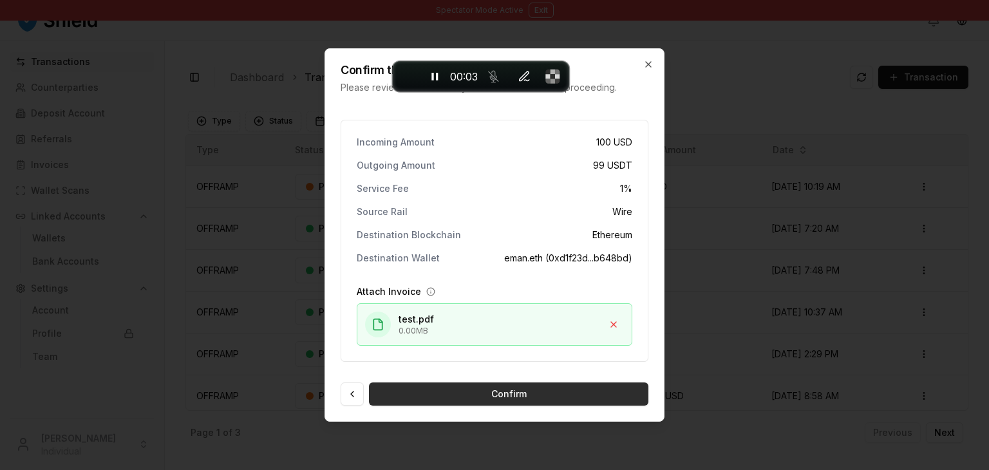
click at [463, 397] on button "Confirm" at bounding box center [508, 393] width 279 height 23
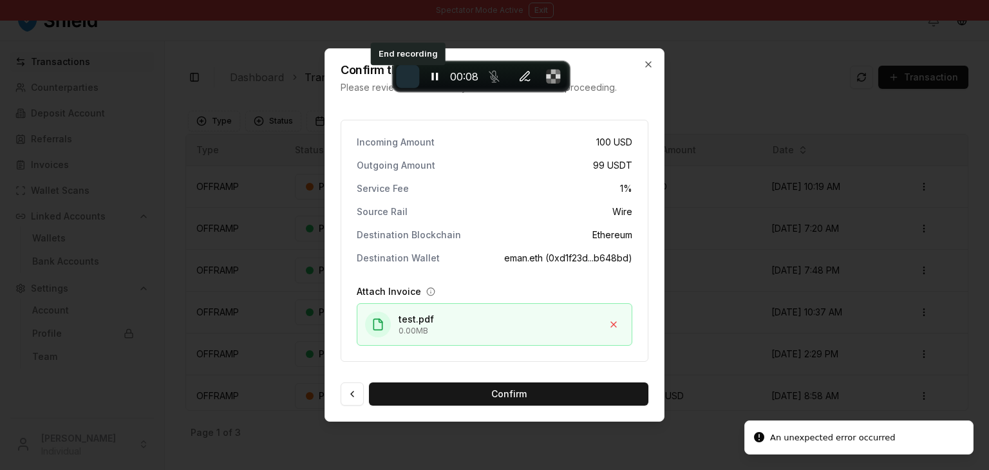
click at [407, 77] on span "End recording" at bounding box center [407, 77] width 0 height 0
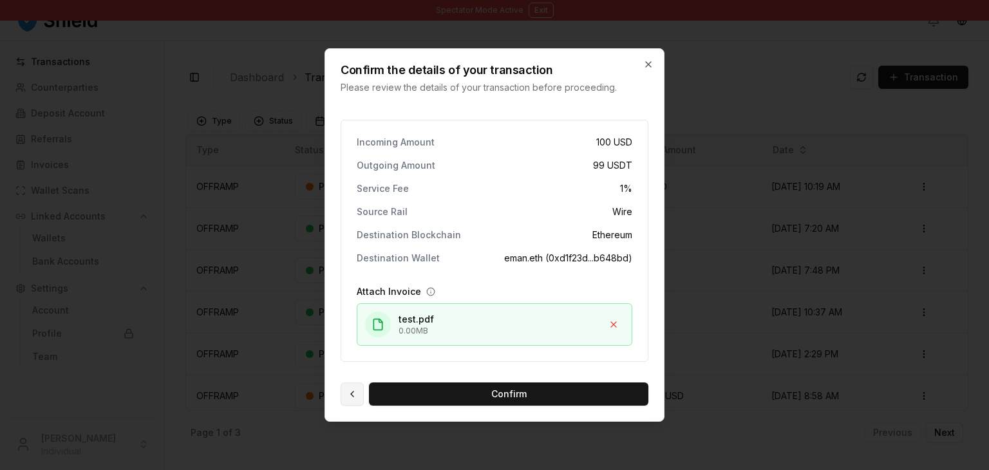
click at [350, 395] on button at bounding box center [352, 393] width 23 height 23
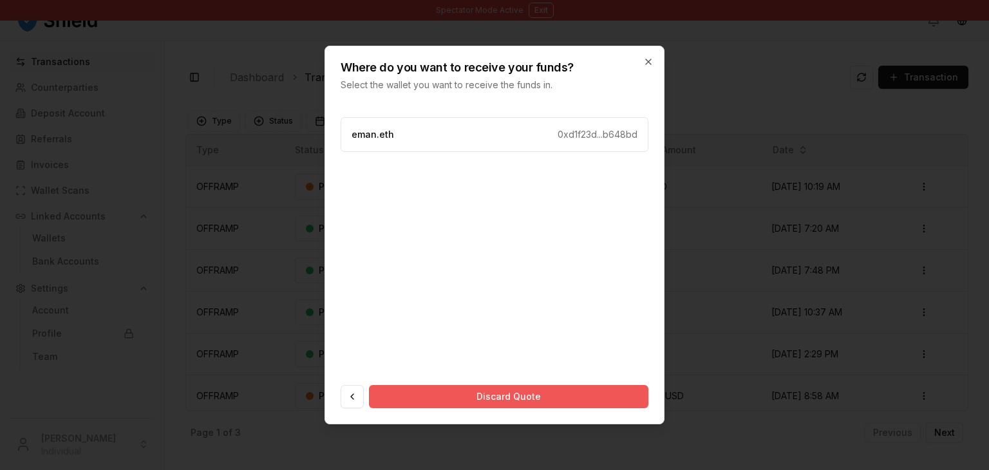
click at [463, 397] on button "Discard Quote" at bounding box center [508, 396] width 279 height 23
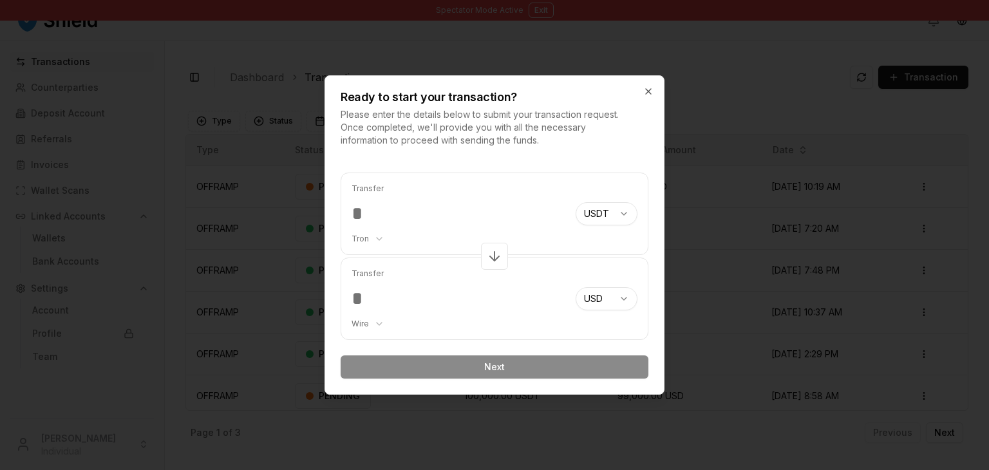
click at [415, 203] on input "number" at bounding box center [458, 213] width 214 height 23
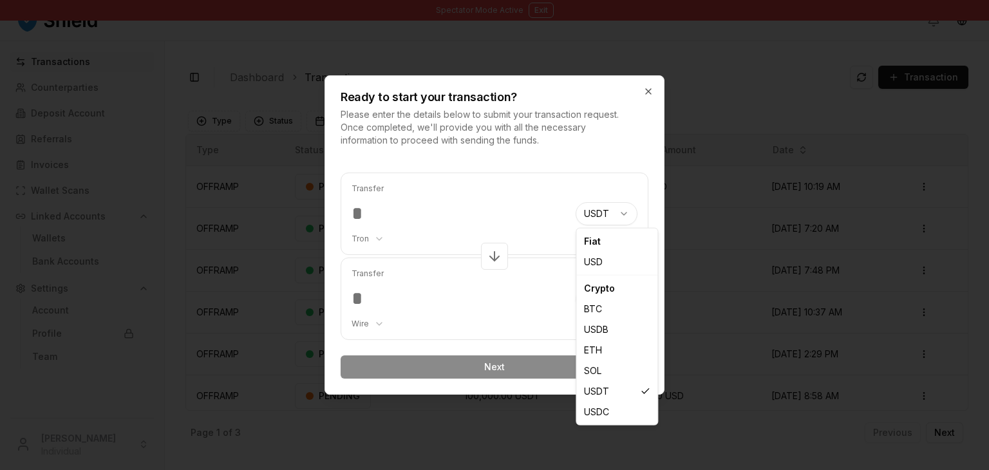
click at [592, 217] on body "Spectator Mode Active Exit Transactions Counterparties Deposit Account Referral…" at bounding box center [494, 283] width 989 height 566
select select "***"
select select "****"
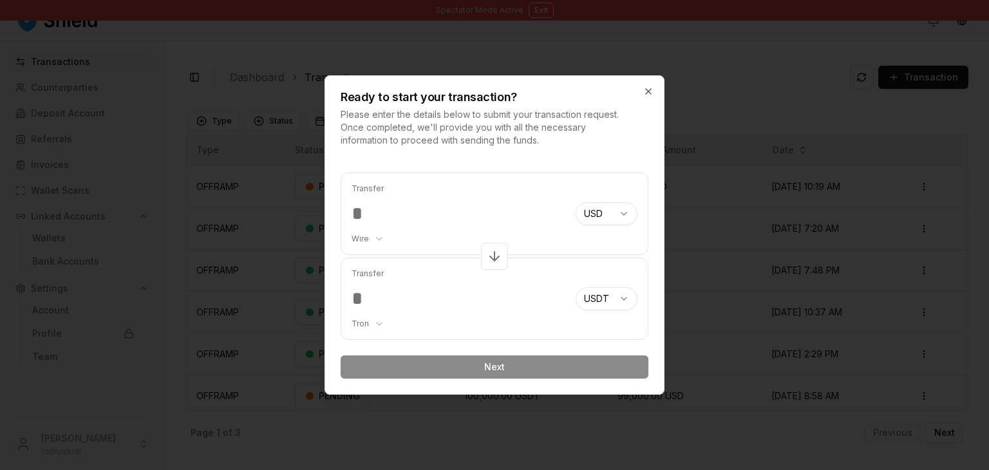
click at [363, 209] on input "number" at bounding box center [458, 213] width 214 height 23
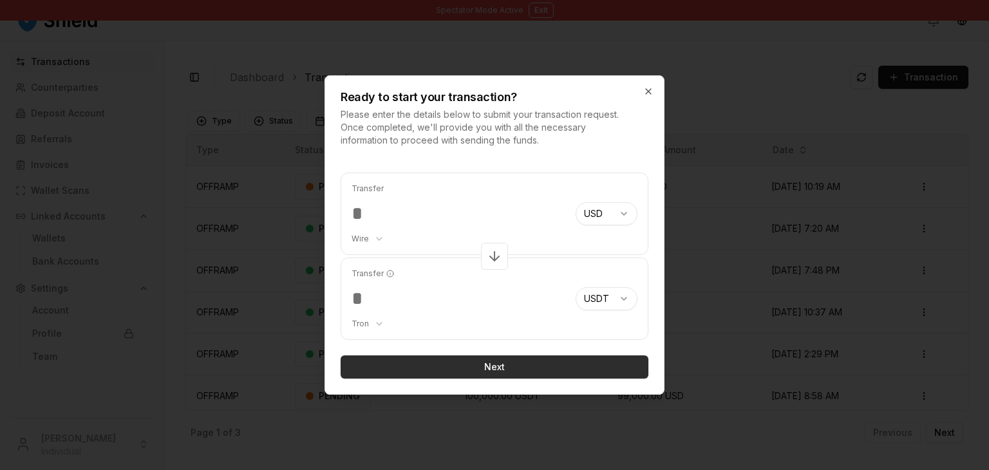
type input "***"
click at [433, 368] on button "Next" at bounding box center [495, 366] width 308 height 23
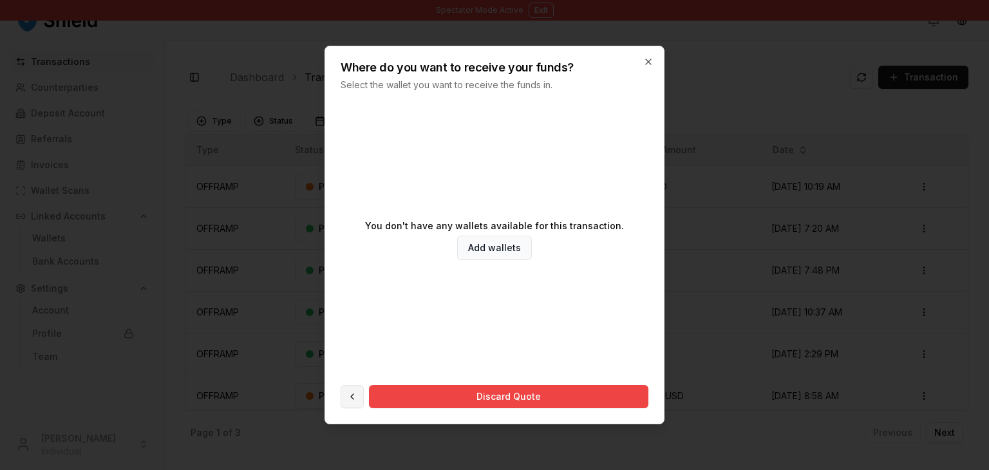
click at [355, 389] on button at bounding box center [352, 396] width 23 height 23
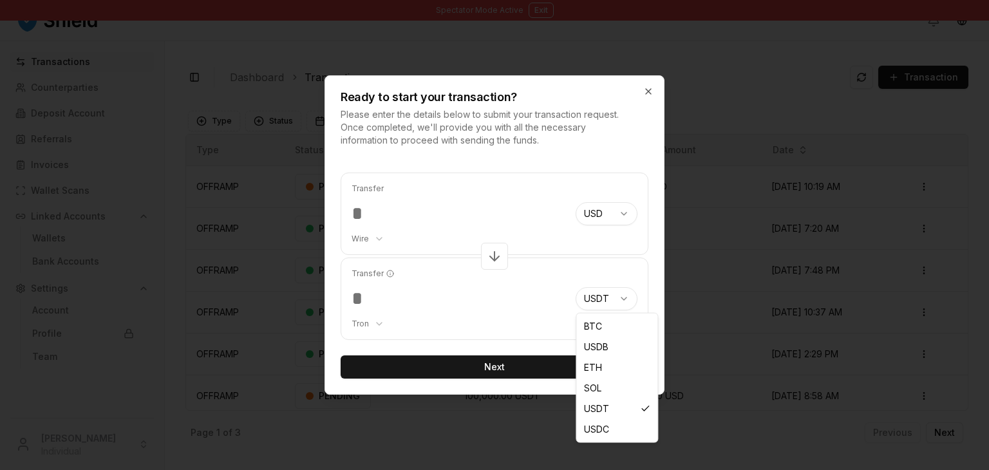
click at [608, 307] on body "Spectator Mode Active Exit Transactions Counterparties Deposit Account Referral…" at bounding box center [494, 283] width 989 height 566
select select "***"
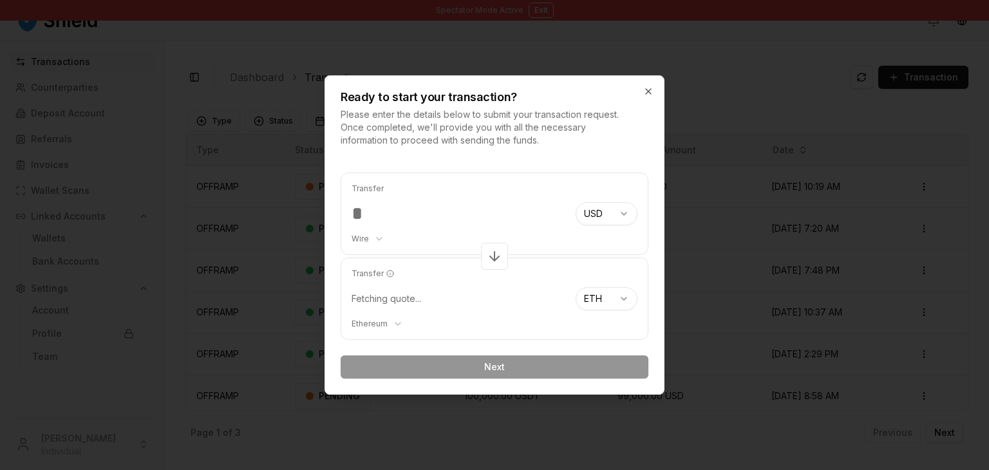
click at [541, 359] on form "Transfer *** Wire ******** **** USD *** *** **** *** *** **** **** Transfer Fet…" at bounding box center [495, 276] width 308 height 206
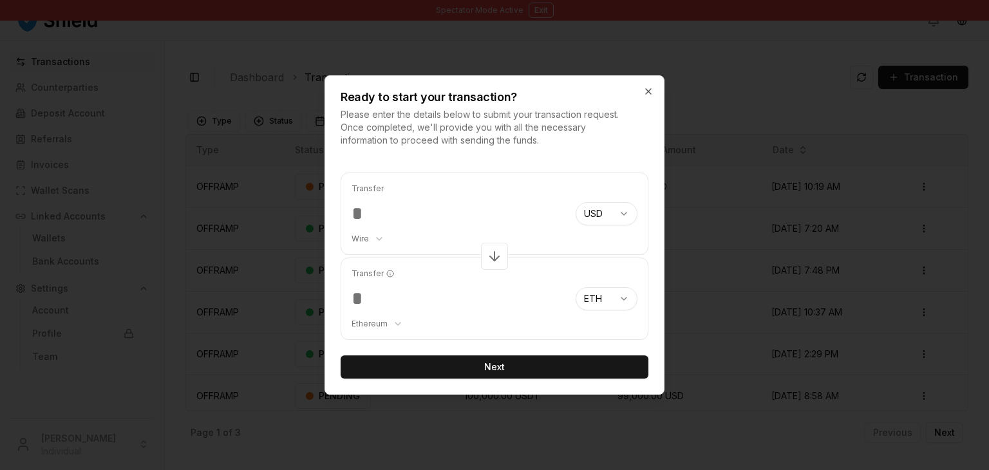
click at [527, 368] on button "Next" at bounding box center [495, 366] width 308 height 23
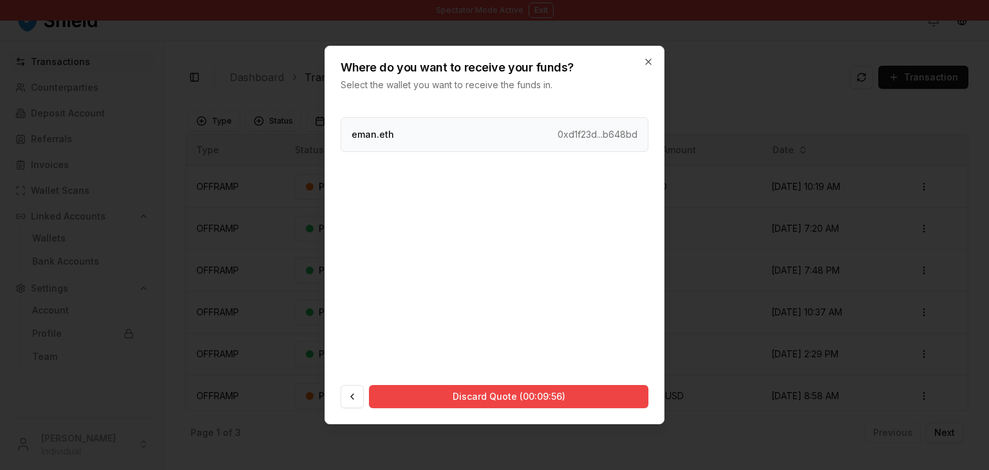
click at [476, 122] on div "eman.eth 0xd1f23d...b648bd" at bounding box center [495, 134] width 308 height 35
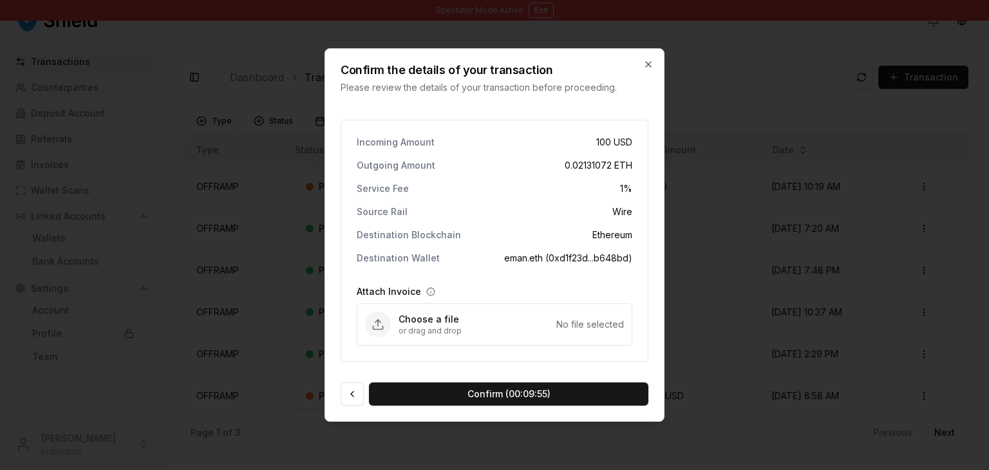
click at [483, 320] on p "Choose a file" at bounding box center [477, 319] width 158 height 13
type input "**********"
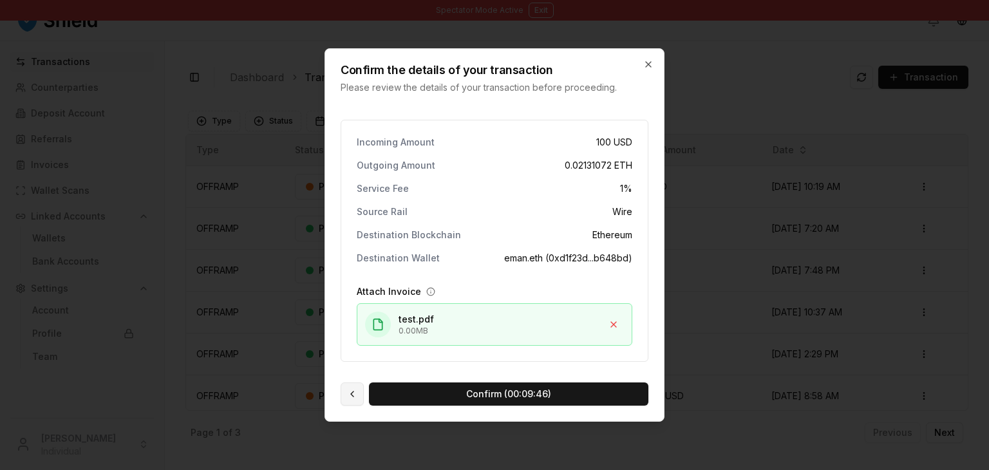
click at [355, 387] on button at bounding box center [352, 393] width 23 height 23
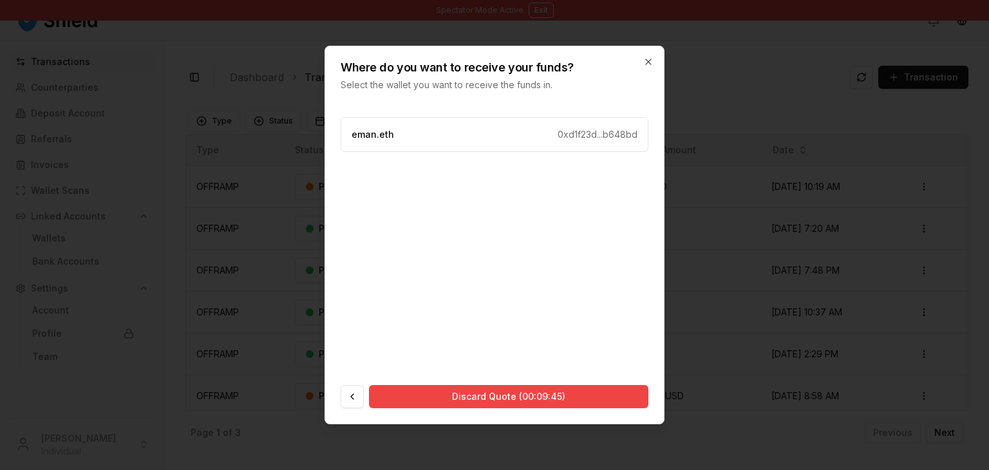
click at [355, 387] on button at bounding box center [352, 396] width 23 height 23
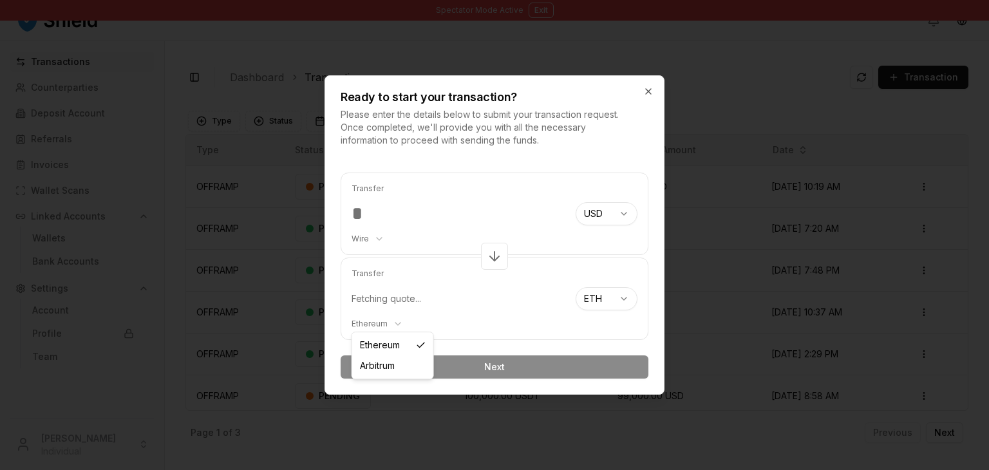
click at [358, 324] on body "Spectator Mode Active Exit Transactions Counterparties Deposit Account Referral…" at bounding box center [494, 283] width 989 height 566
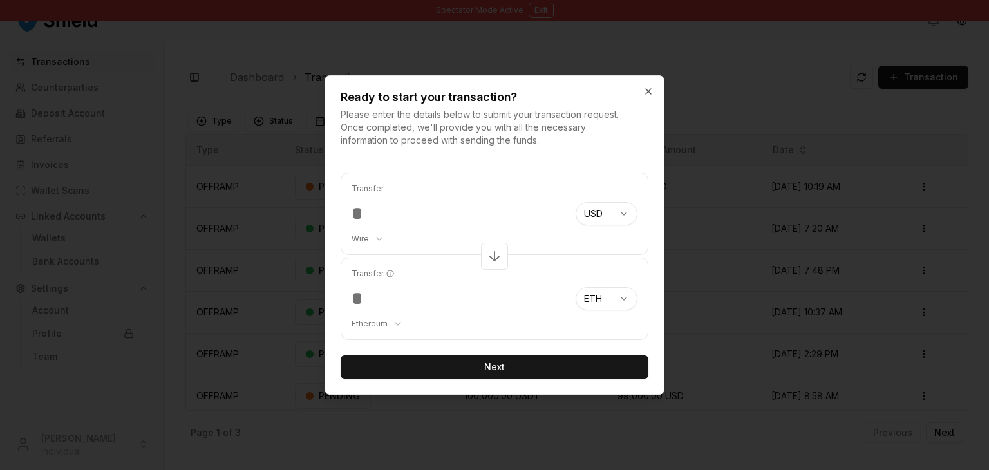
click at [613, 299] on body "Spectator Mode Active Exit Transactions Counterparties Deposit Account Referral…" at bounding box center [494, 283] width 989 height 566
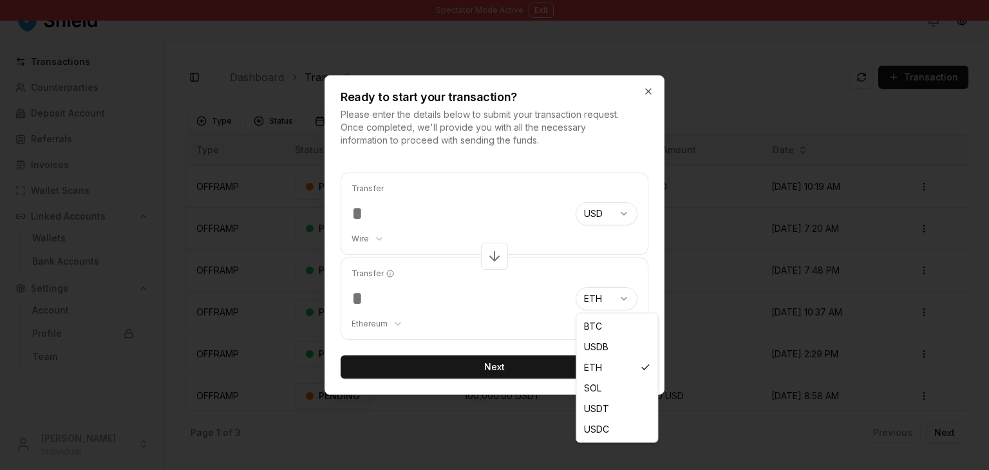
click at [613, 299] on body "Spectator Mode Active Exit Transactions Counterparties Deposit Account Referral…" at bounding box center [494, 283] width 989 height 566
select select "****"
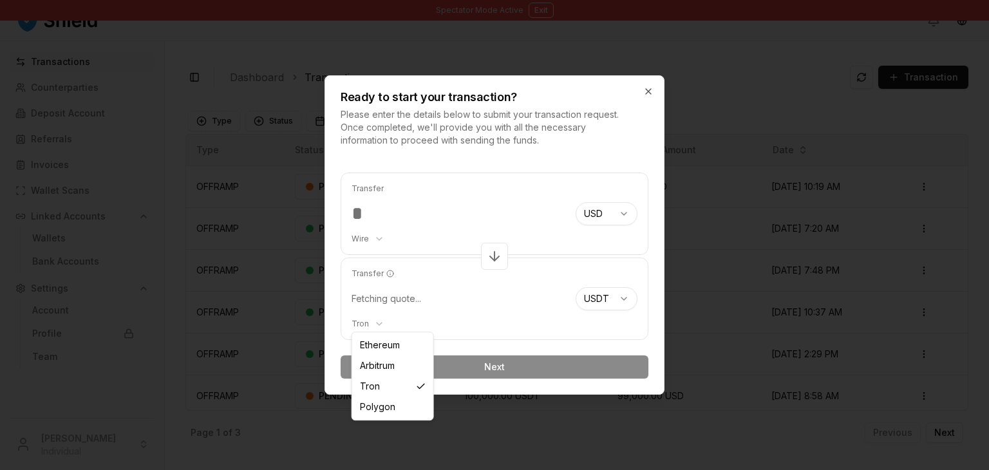
click at [380, 326] on body "Spectator Mode Active Exit Transactions Counterparties Deposit Account Referral…" at bounding box center [494, 283] width 989 height 566
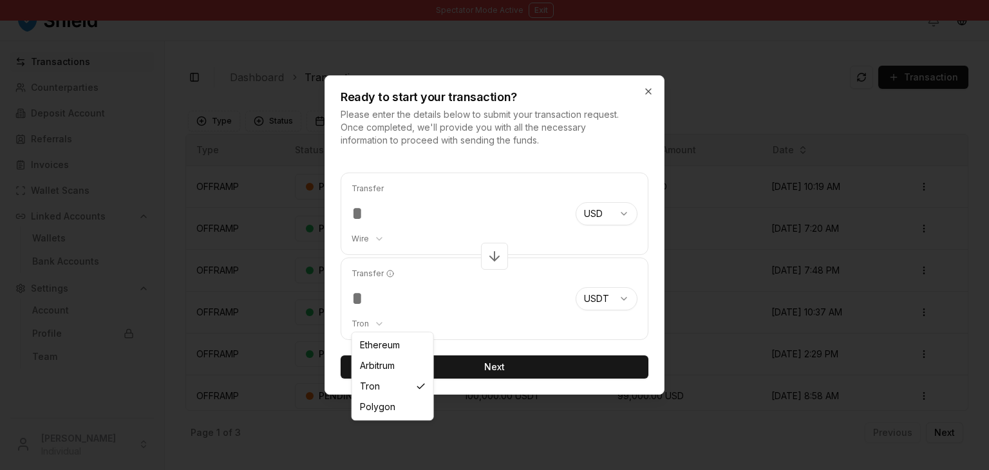
select select "********"
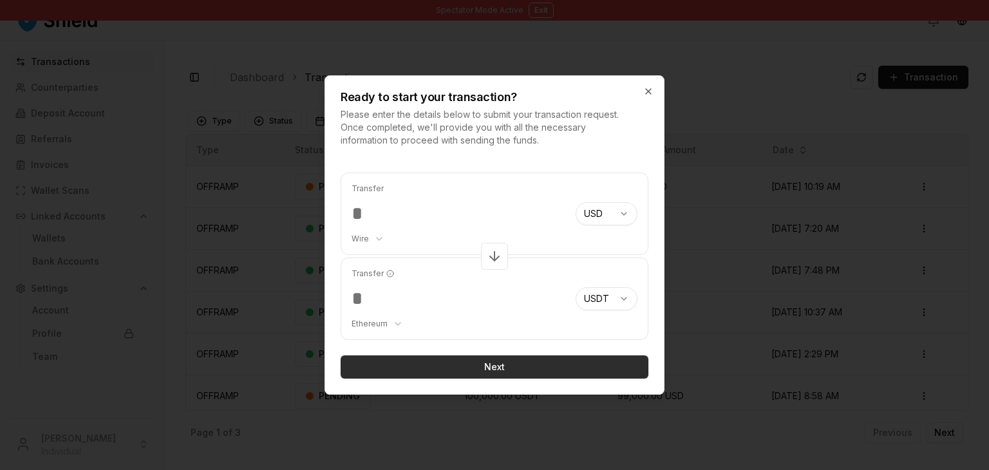
click at [476, 361] on button "Next" at bounding box center [495, 366] width 308 height 23
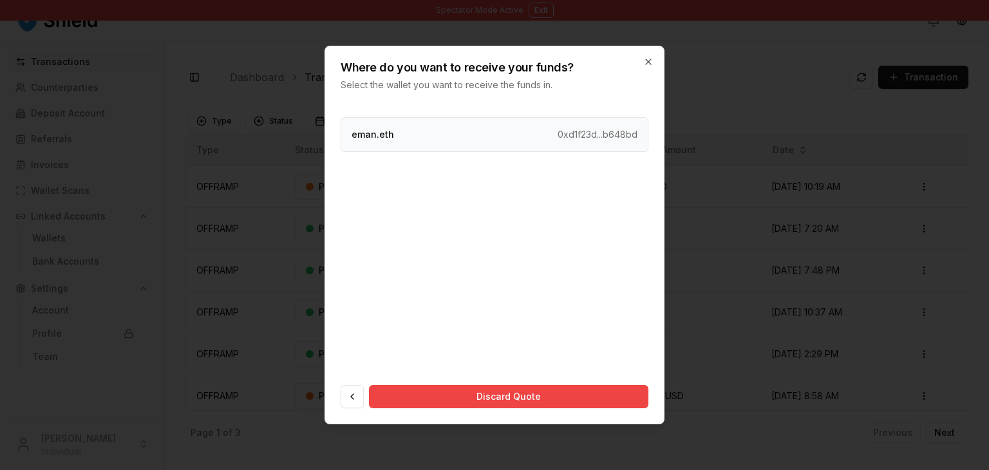
click at [482, 140] on div "eman.eth 0xd1f23d...b648bd" at bounding box center [495, 134] width 308 height 35
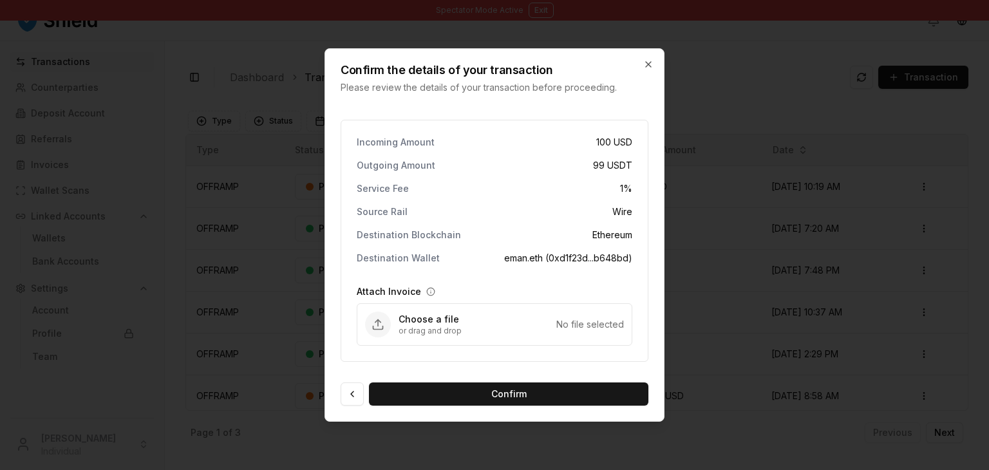
click at [467, 335] on p "or drag and drop" at bounding box center [477, 331] width 158 height 10
type input "**********"
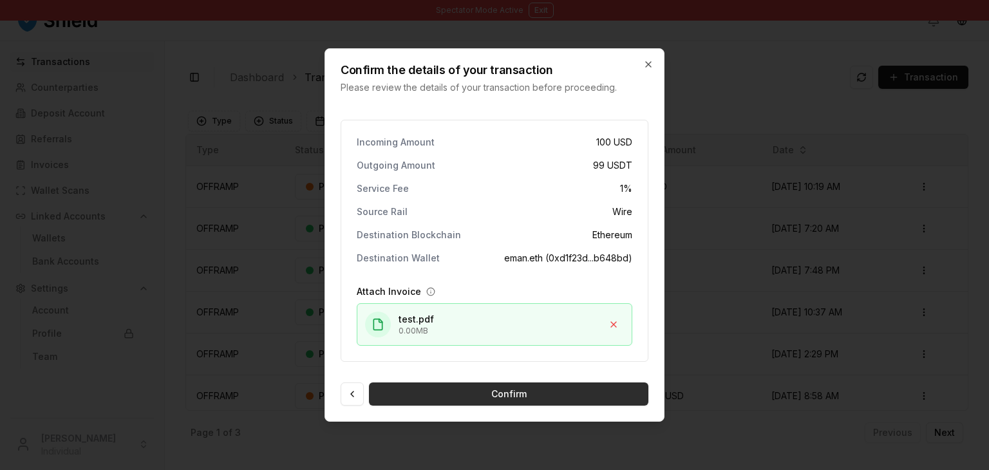
click at [427, 397] on button "Confirm" at bounding box center [508, 393] width 279 height 23
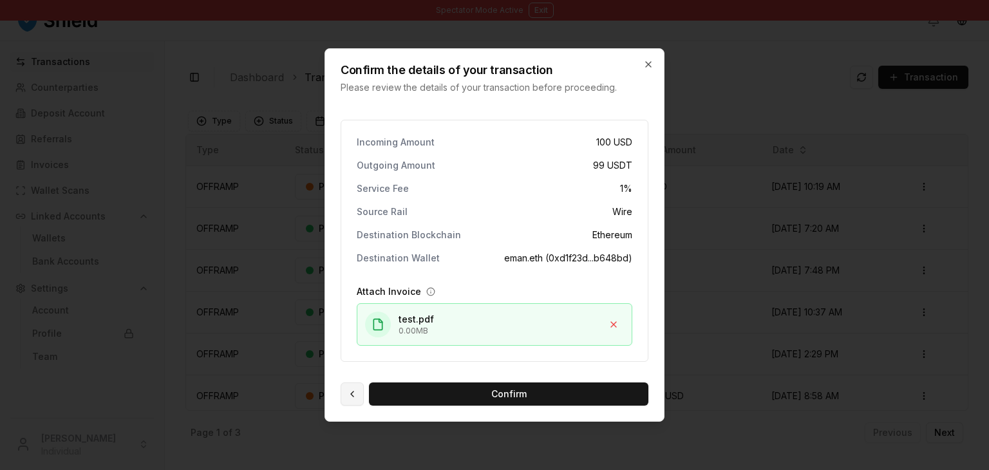
click at [355, 392] on button at bounding box center [352, 393] width 23 height 23
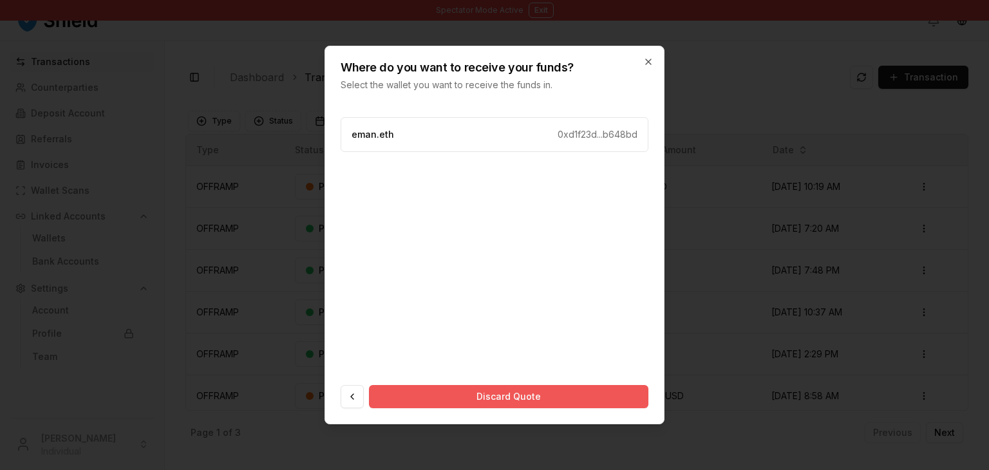
click at [480, 395] on button "Discard Quote" at bounding box center [508, 396] width 279 height 23
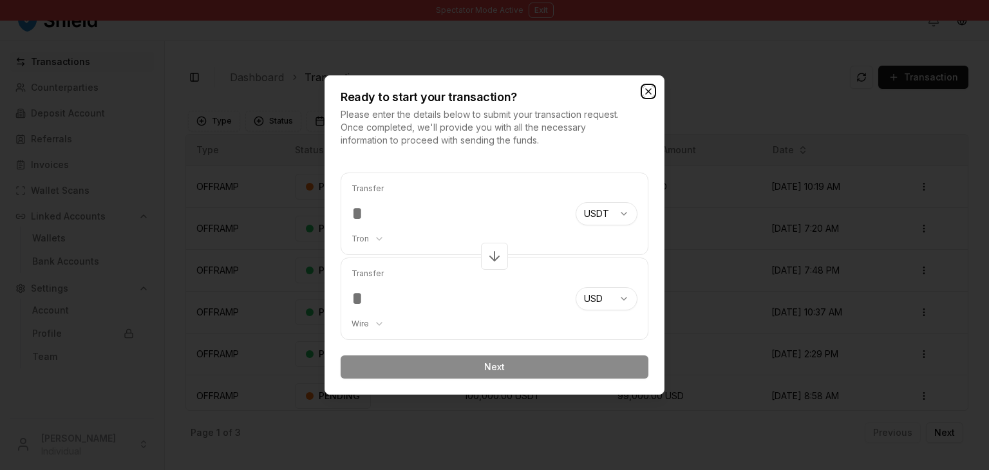
click at [647, 88] on icon "button" at bounding box center [648, 91] width 10 height 10
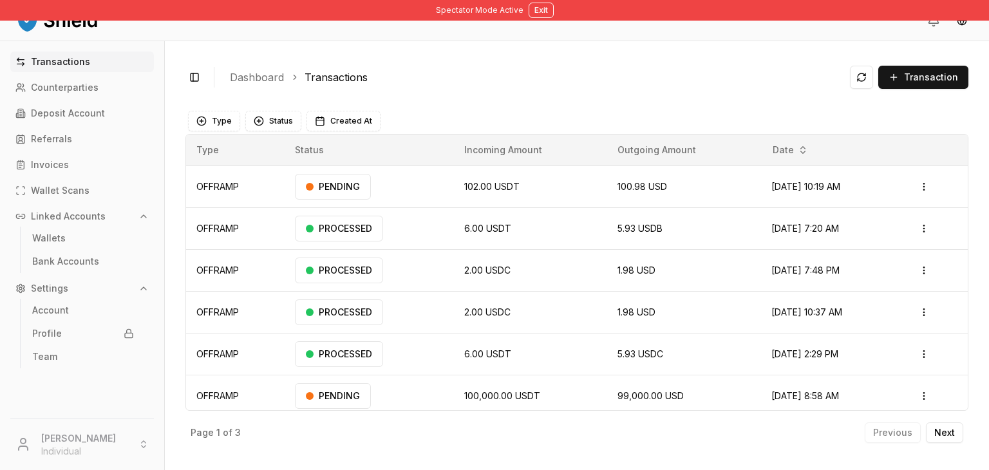
click at [904, 89] on div "Toggle Sidebar Dashboard Transactions Transaction" at bounding box center [576, 77] width 783 height 31
click at [902, 73] on button "Transaction" at bounding box center [923, 77] width 90 height 23
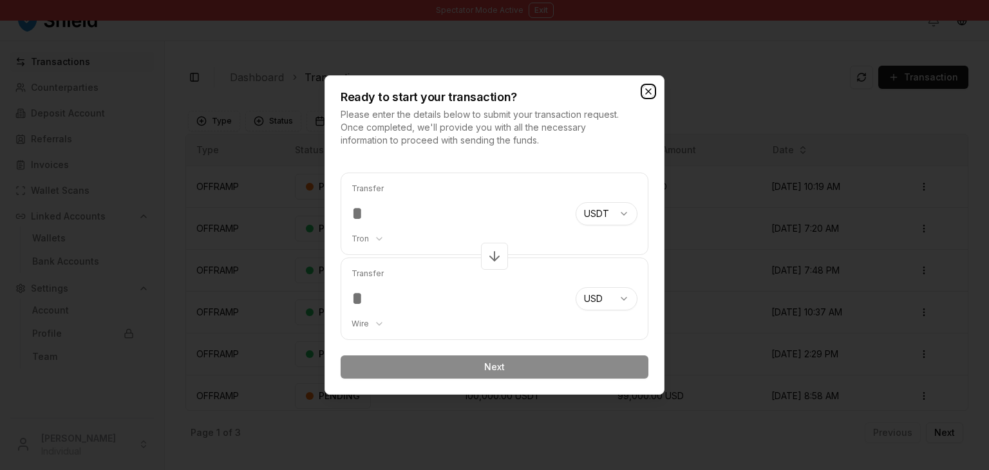
click at [646, 90] on icon "button" at bounding box center [648, 91] width 10 height 10
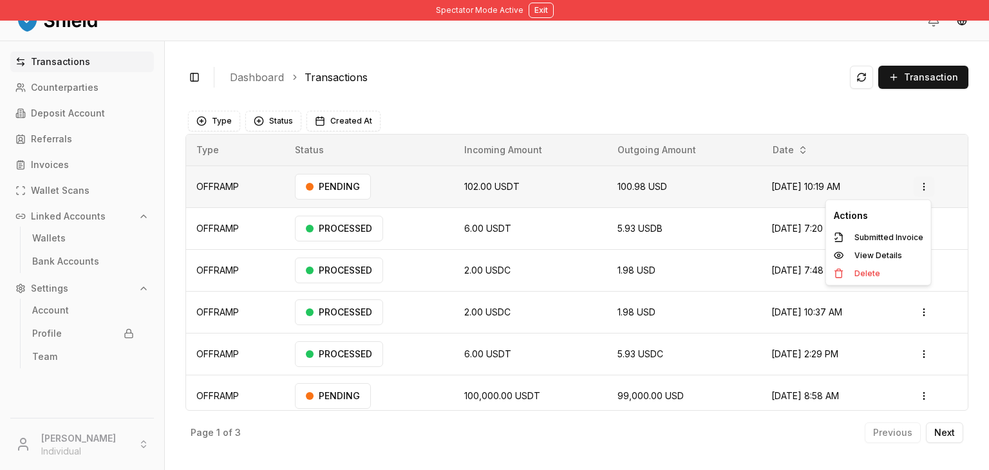
click at [924, 182] on html "Spectator Mode Active Exit Transactions Counterparties Deposit Account Referral…" at bounding box center [494, 283] width 989 height 566
click at [868, 238] on p "Submitted Invoice" at bounding box center [888, 238] width 69 height 8
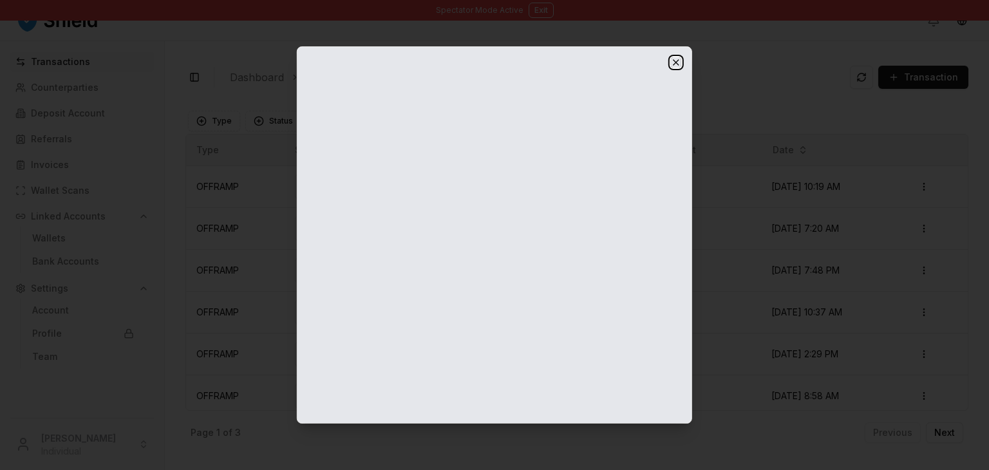
click at [675, 66] on icon "button" at bounding box center [676, 62] width 10 height 10
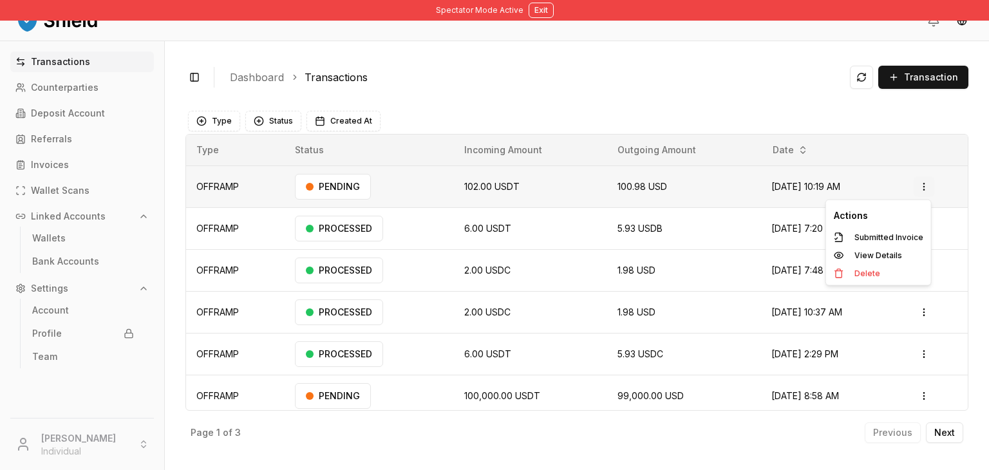
click at [917, 189] on html "Spectator Mode Active Exit Transactions Counterparties Deposit Account Referral…" at bounding box center [494, 283] width 989 height 566
click at [861, 261] on div "View Details" at bounding box center [878, 256] width 100 height 18
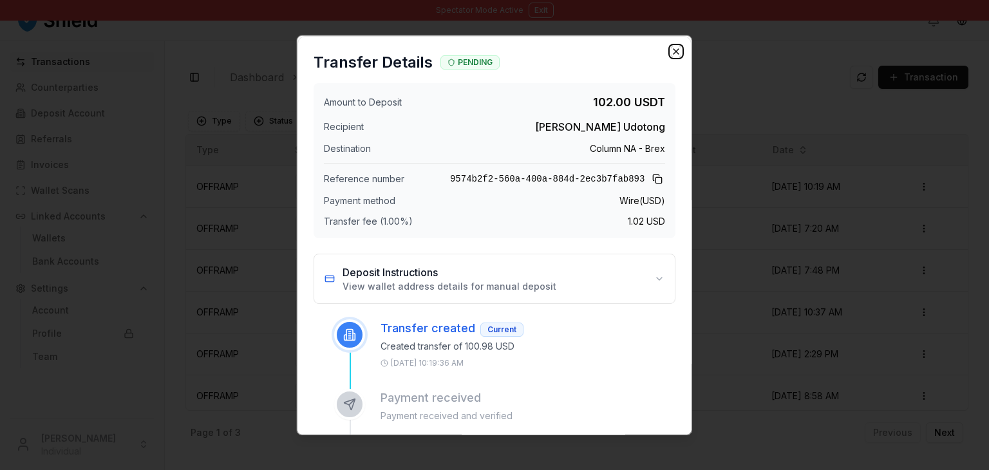
click at [673, 51] on icon "button" at bounding box center [675, 51] width 5 height 5
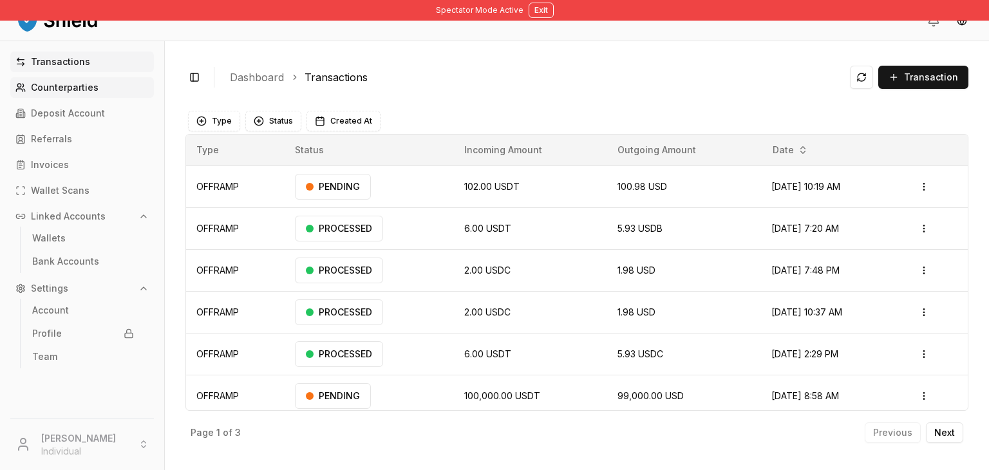
click at [52, 83] on p "Counterparties" at bounding box center [65, 87] width 68 height 9
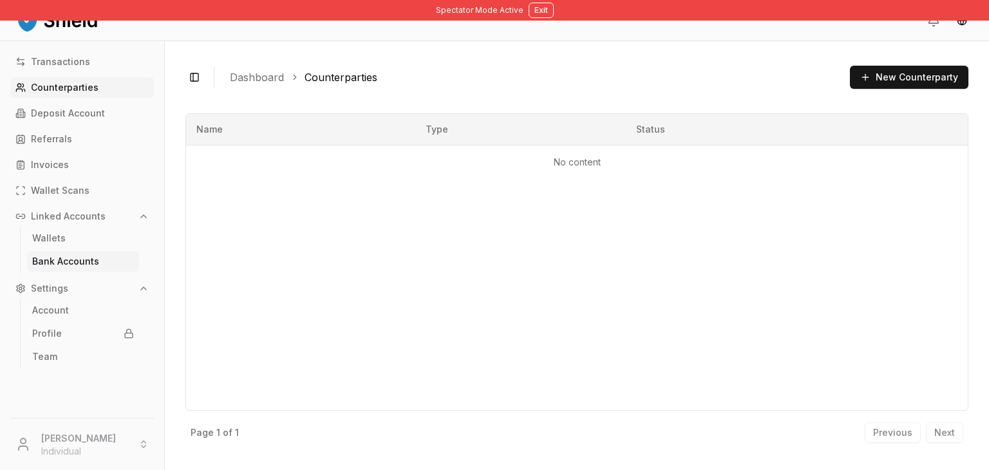
click at [95, 261] on p "Bank Accounts" at bounding box center [65, 261] width 67 height 9
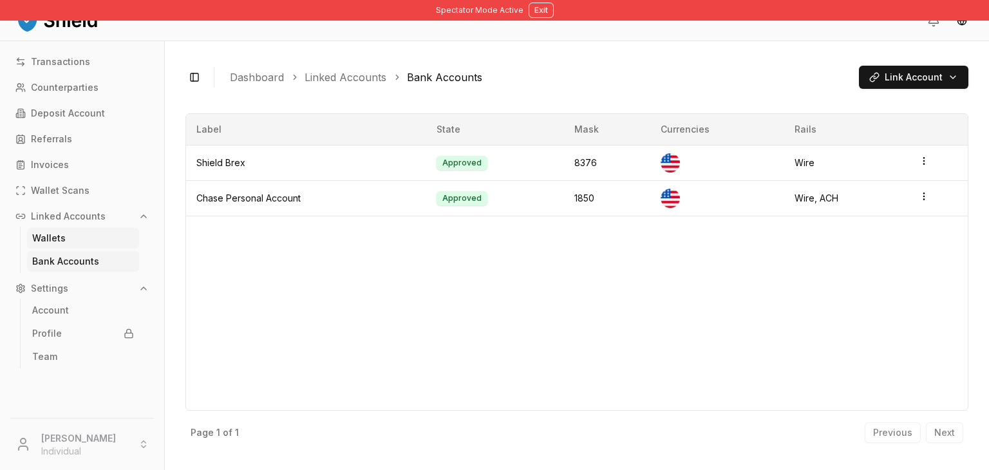
click at [89, 242] on link "Wallets" at bounding box center [83, 238] width 112 height 21
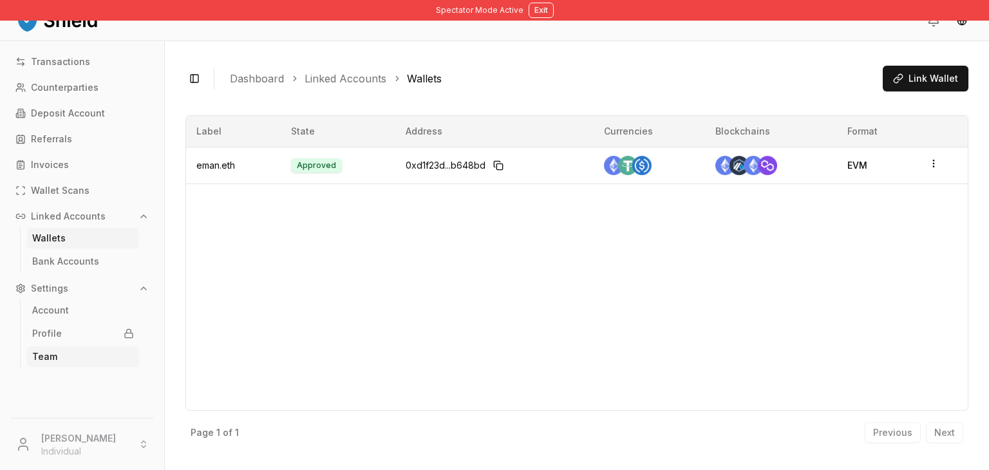
click at [64, 353] on link "Team" at bounding box center [83, 356] width 112 height 21
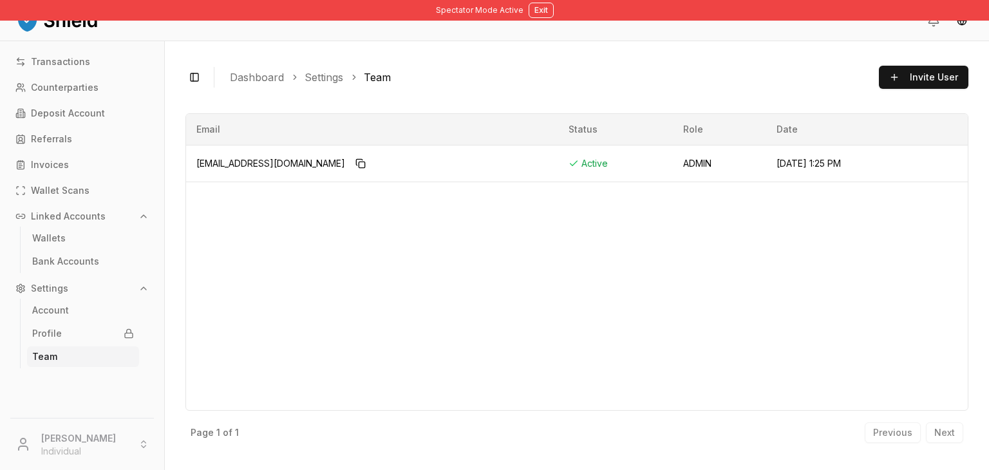
click at [142, 447] on li "[PERSON_NAME] Individual" at bounding box center [82, 444] width 154 height 41
click at [538, 14] on button "Exit" at bounding box center [540, 10] width 25 height 15
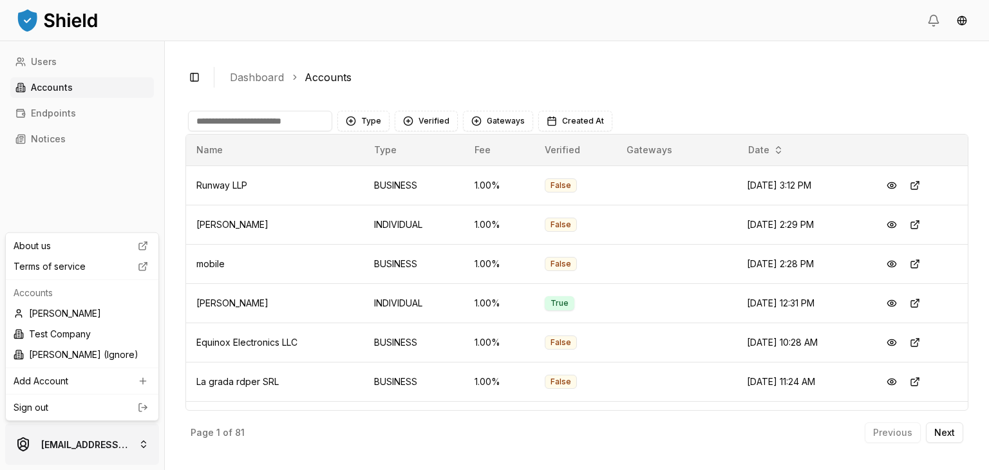
click at [67, 446] on html "Users Accounts Endpoints Notices [EMAIL_ADDRESS][DOMAIN_NAME] Toggle Sidebar Da…" at bounding box center [494, 283] width 989 height 566
click at [100, 313] on div "[PERSON_NAME]" at bounding box center [81, 313] width 147 height 21
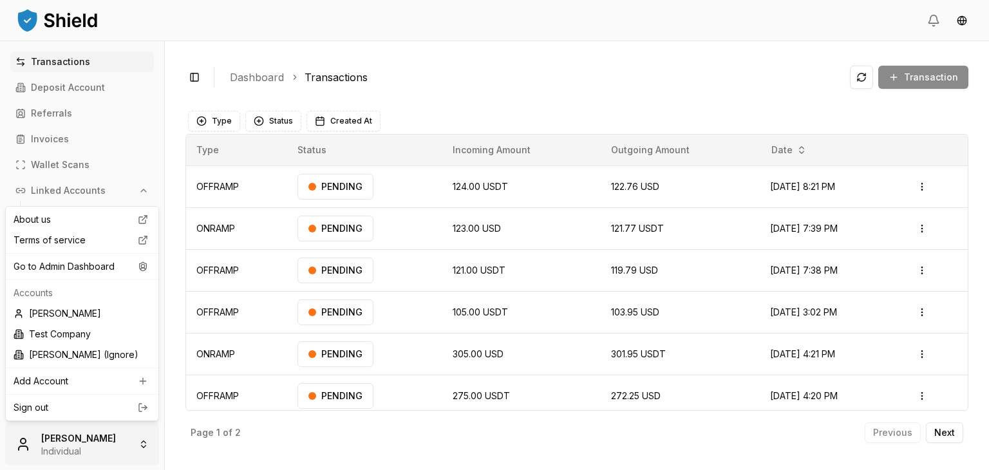
click at [100, 433] on html "Transactions Deposit Account Referrals Invoices Wallet Scans Linked Accounts Wa…" at bounding box center [494, 283] width 989 height 566
click at [122, 399] on div "Sign out" at bounding box center [81, 407] width 147 height 21
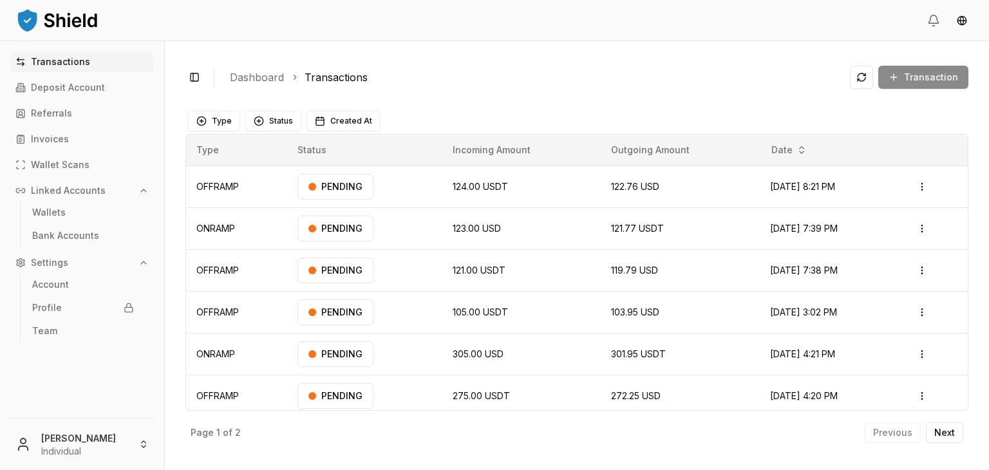
click at [386, 76] on ol "Dashboard Transactions" at bounding box center [535, 77] width 610 height 15
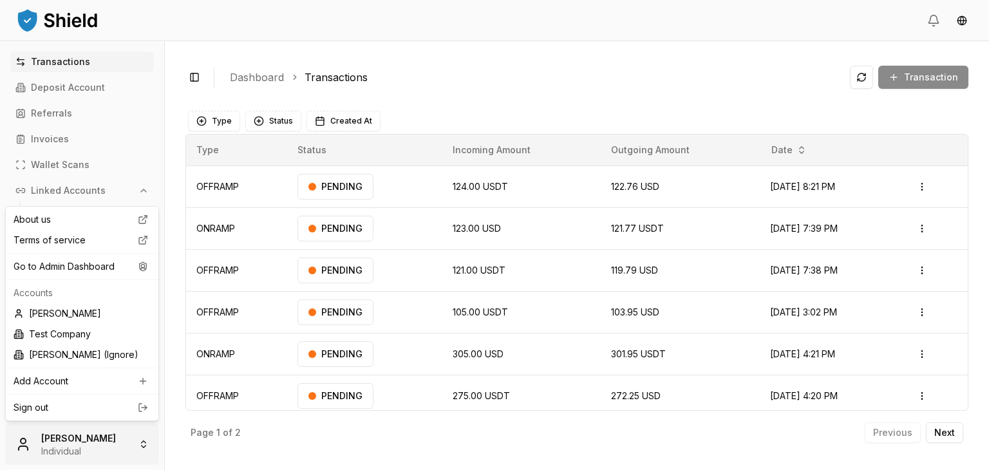
click at [111, 435] on html "Transactions Deposit Account Referrals Invoices Wallet Scans Linked Accounts Wa…" at bounding box center [494, 283] width 989 height 566
click at [111, 405] on link "Sign out" at bounding box center [82, 407] width 137 height 13
